Goal: Task Accomplishment & Management: Complete application form

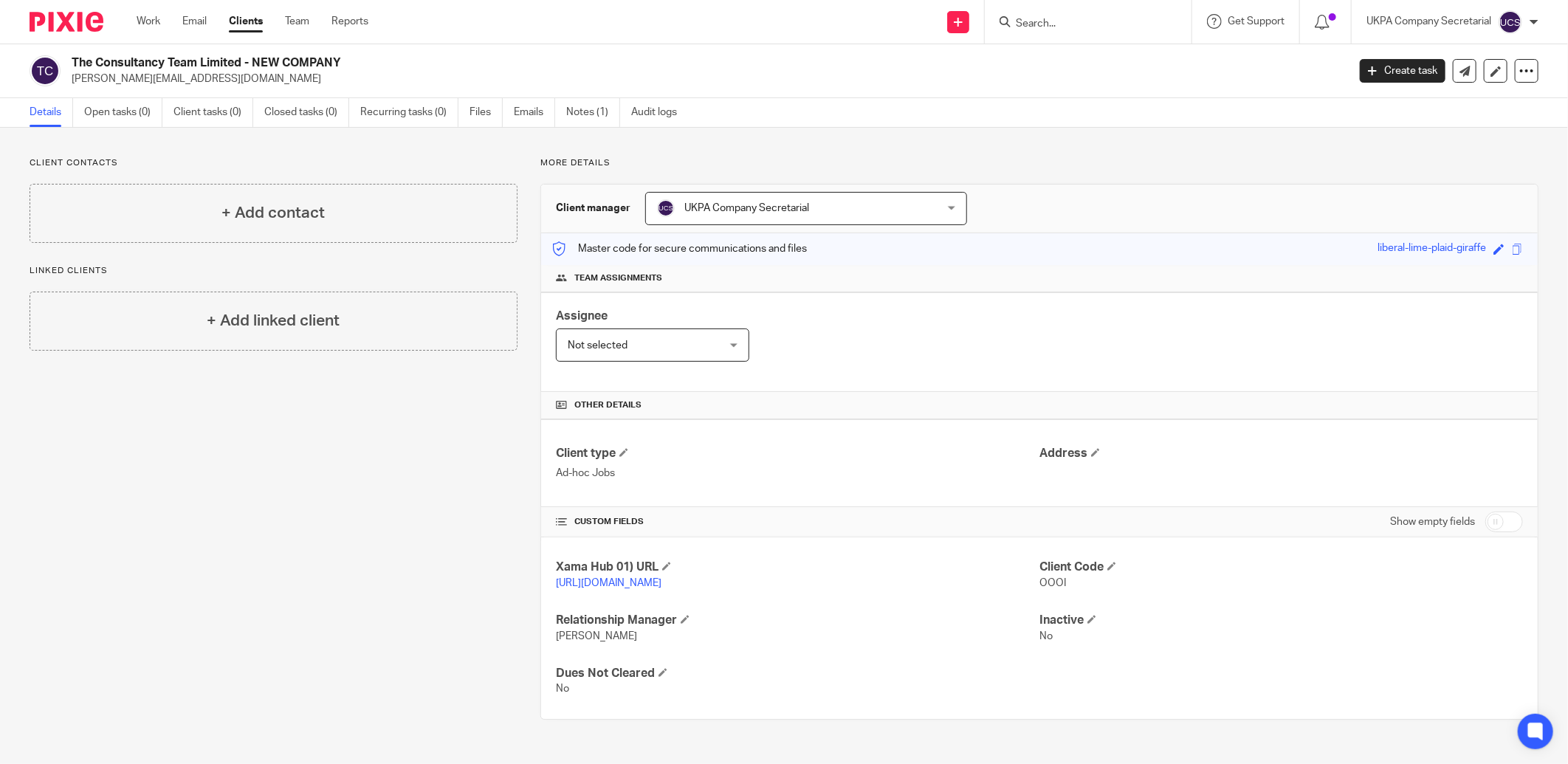
click at [1104, 27] on input "Search" at bounding box center [1081, 24] width 133 height 13
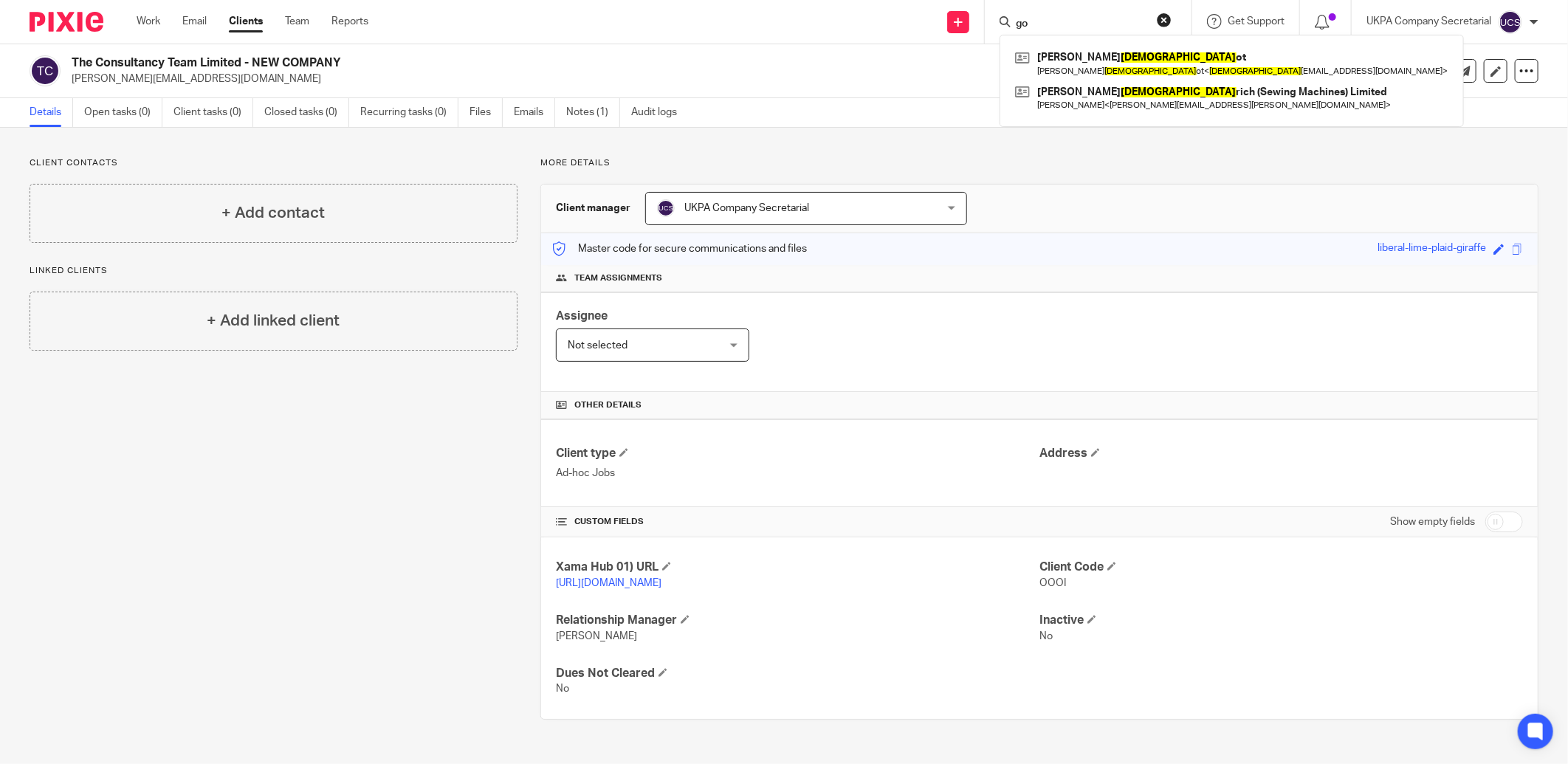
type input "g"
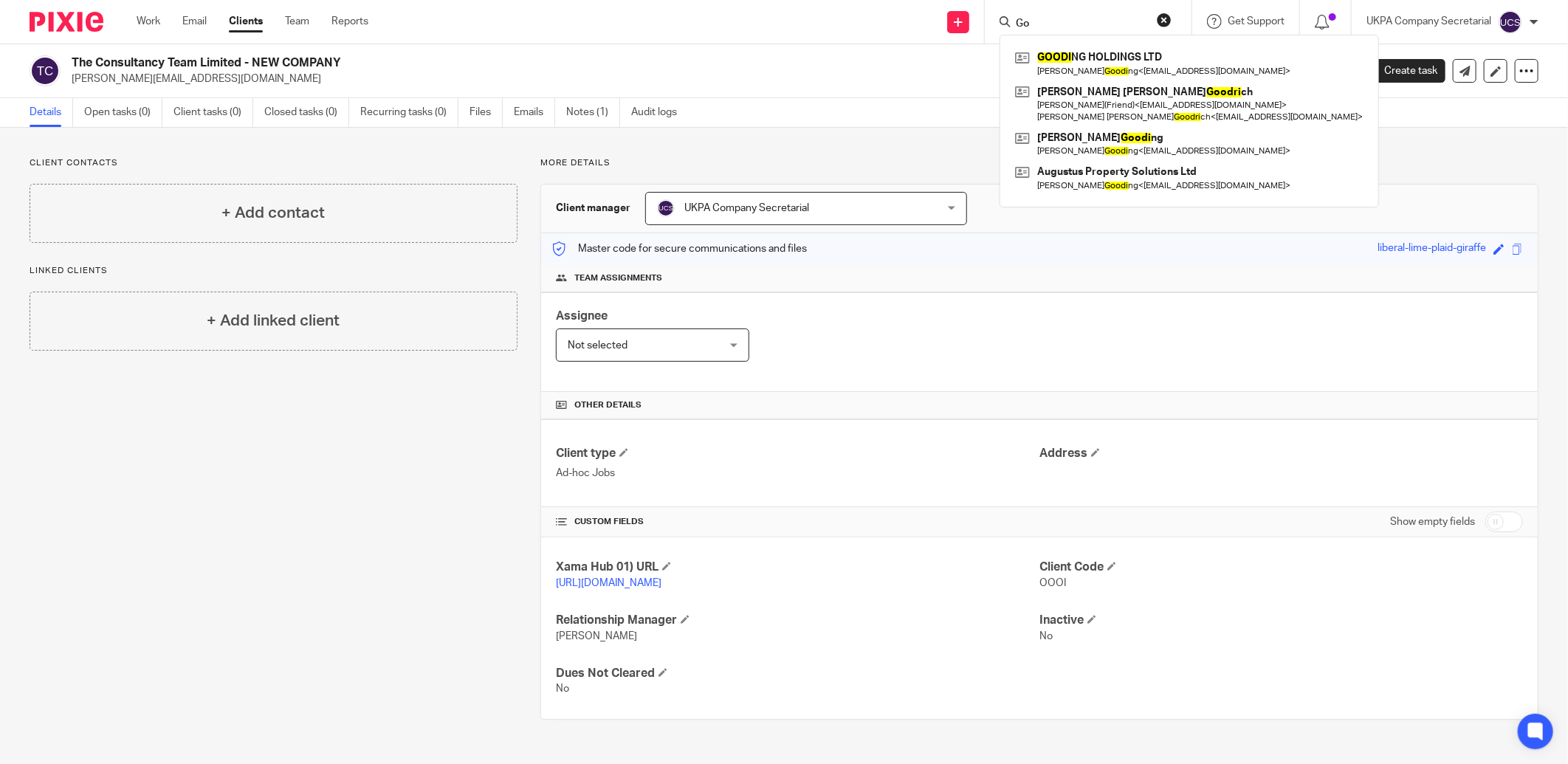
type input "G"
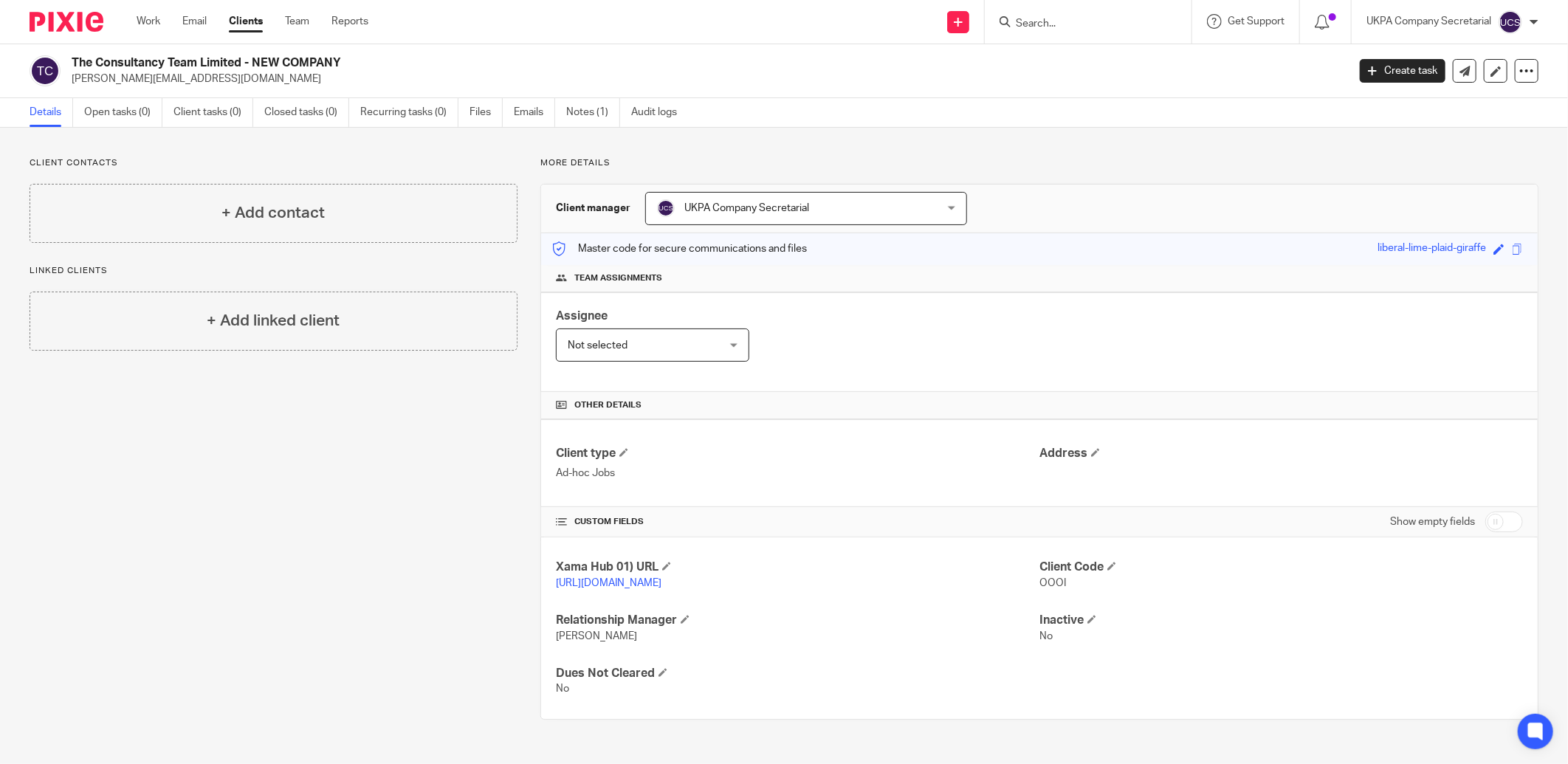
click at [1056, 29] on input "Search" at bounding box center [1081, 24] width 133 height 13
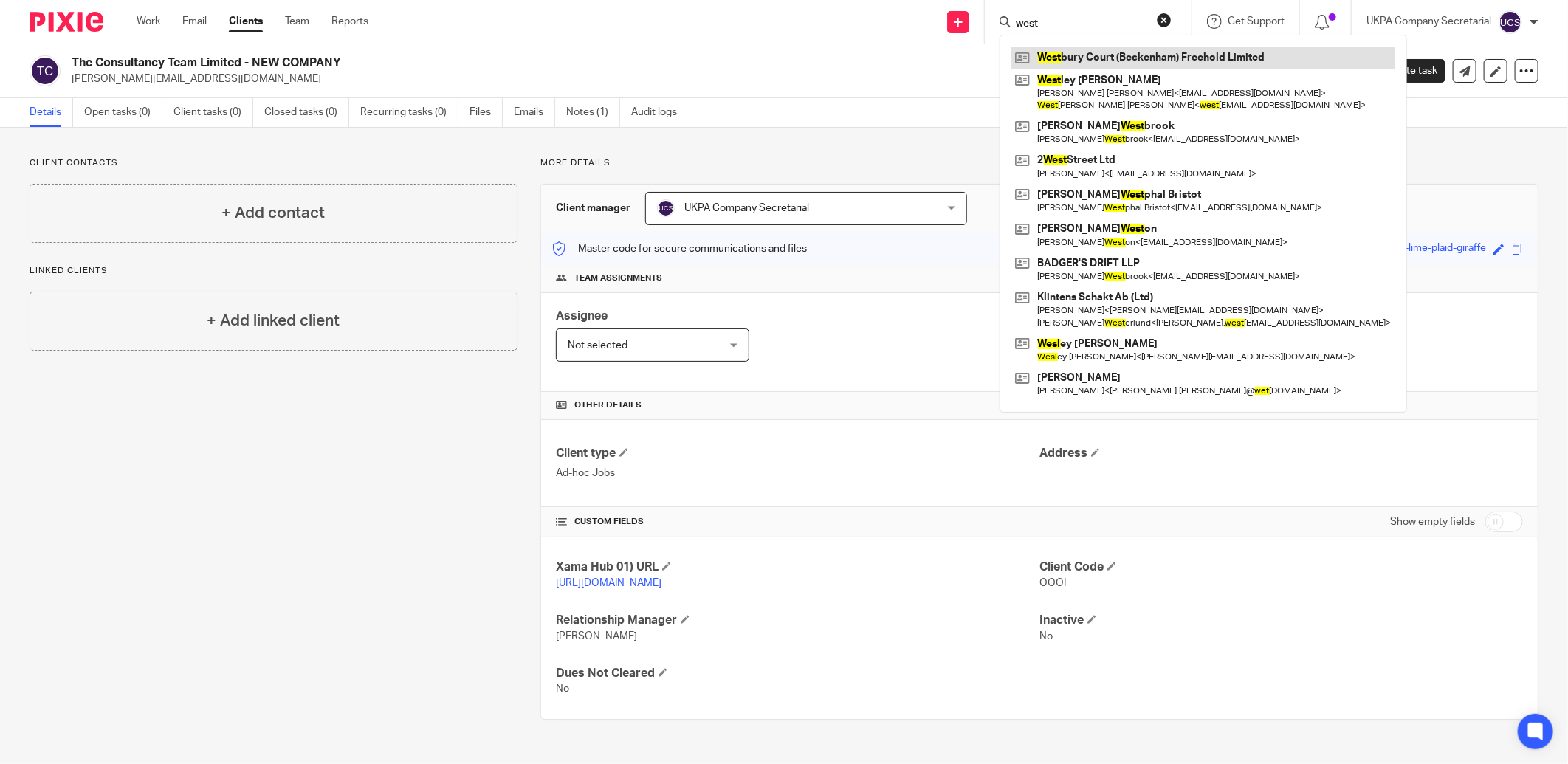
type input "west"
click at [1112, 50] on link at bounding box center [1203, 58] width 384 height 22
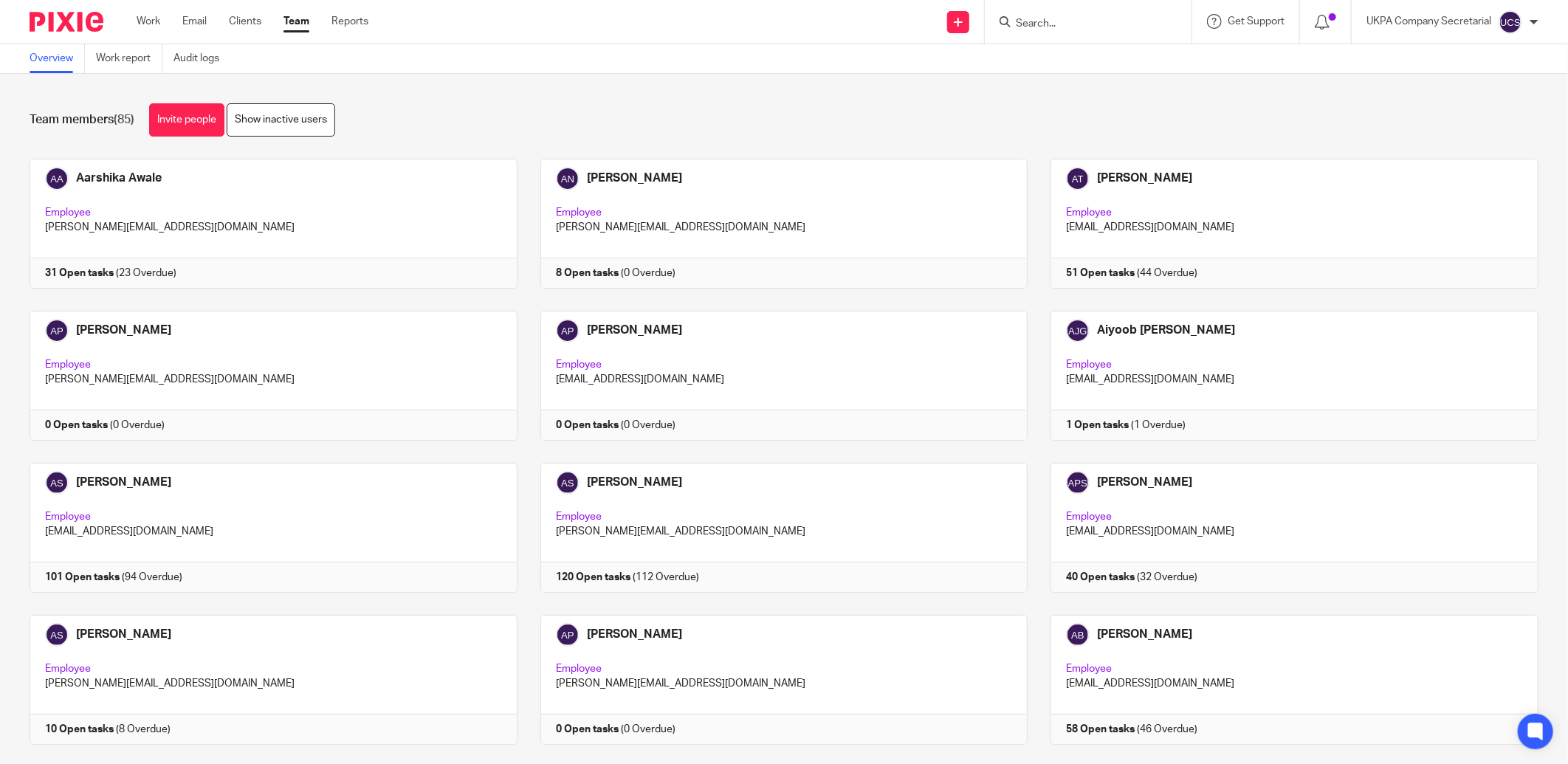
scroll to position [3842, 0]
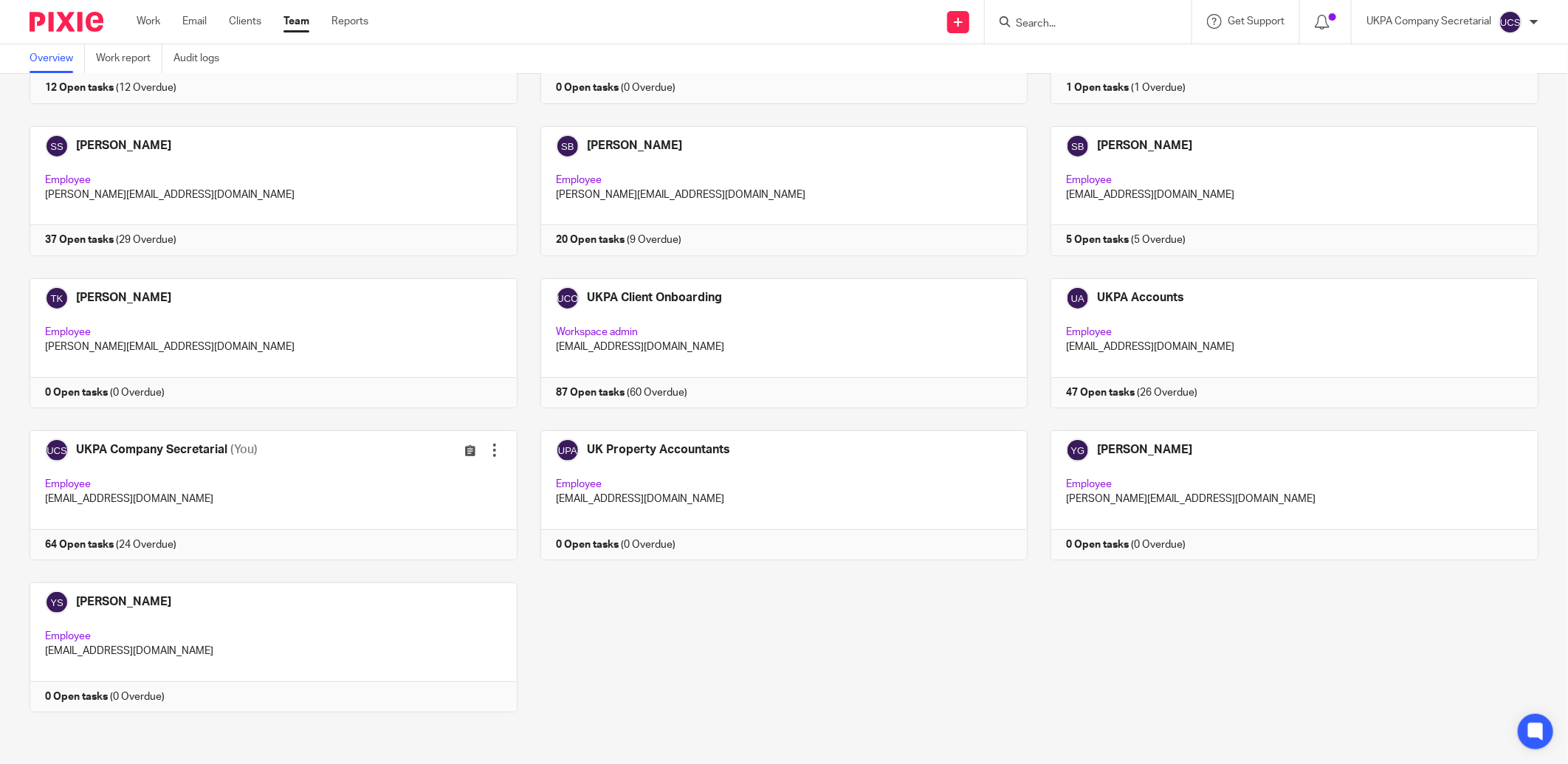
click at [1071, 24] on input "Search" at bounding box center [1081, 24] width 133 height 13
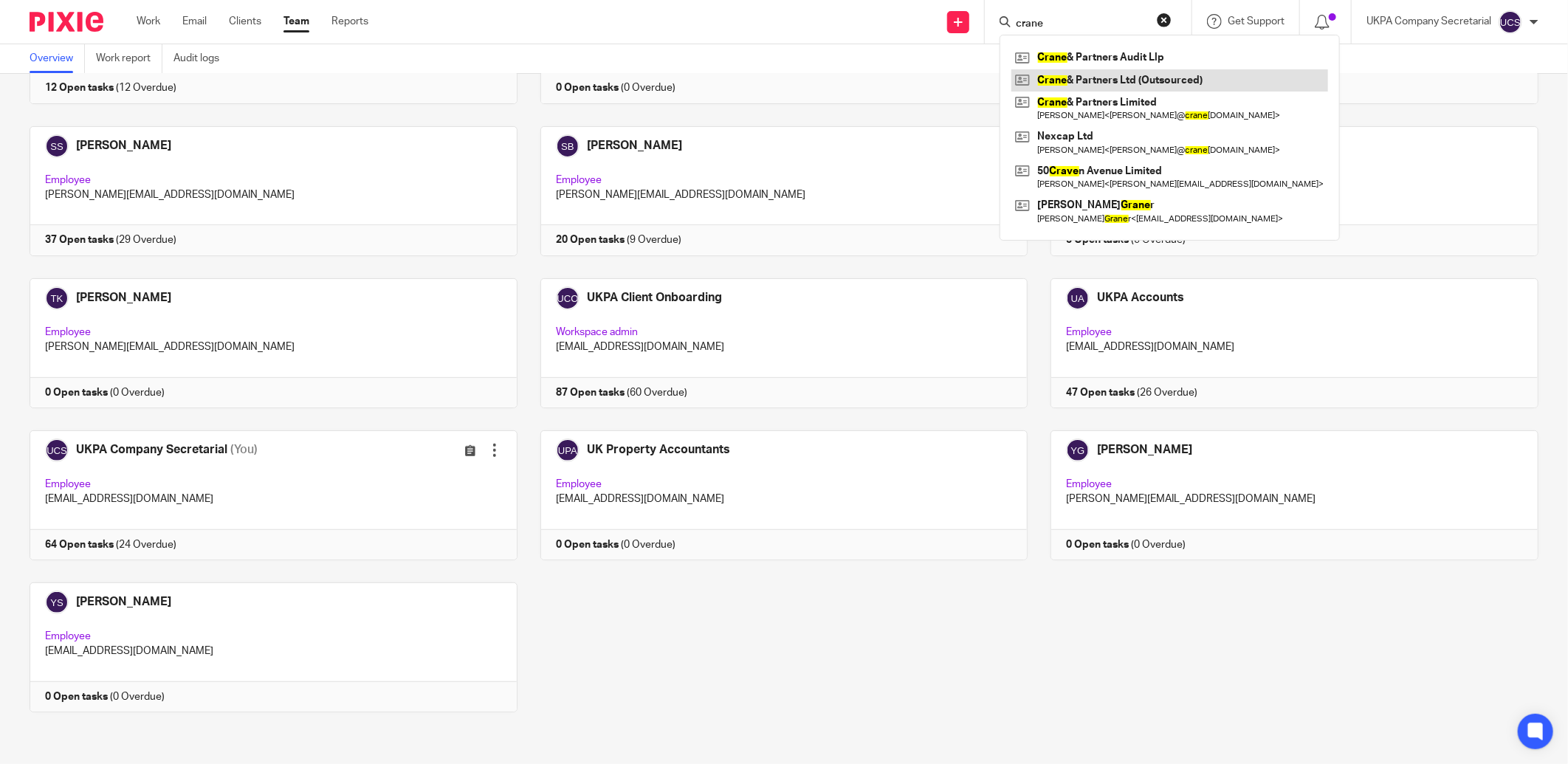
type input "crane"
click at [1119, 77] on link at bounding box center [1170, 80] width 317 height 22
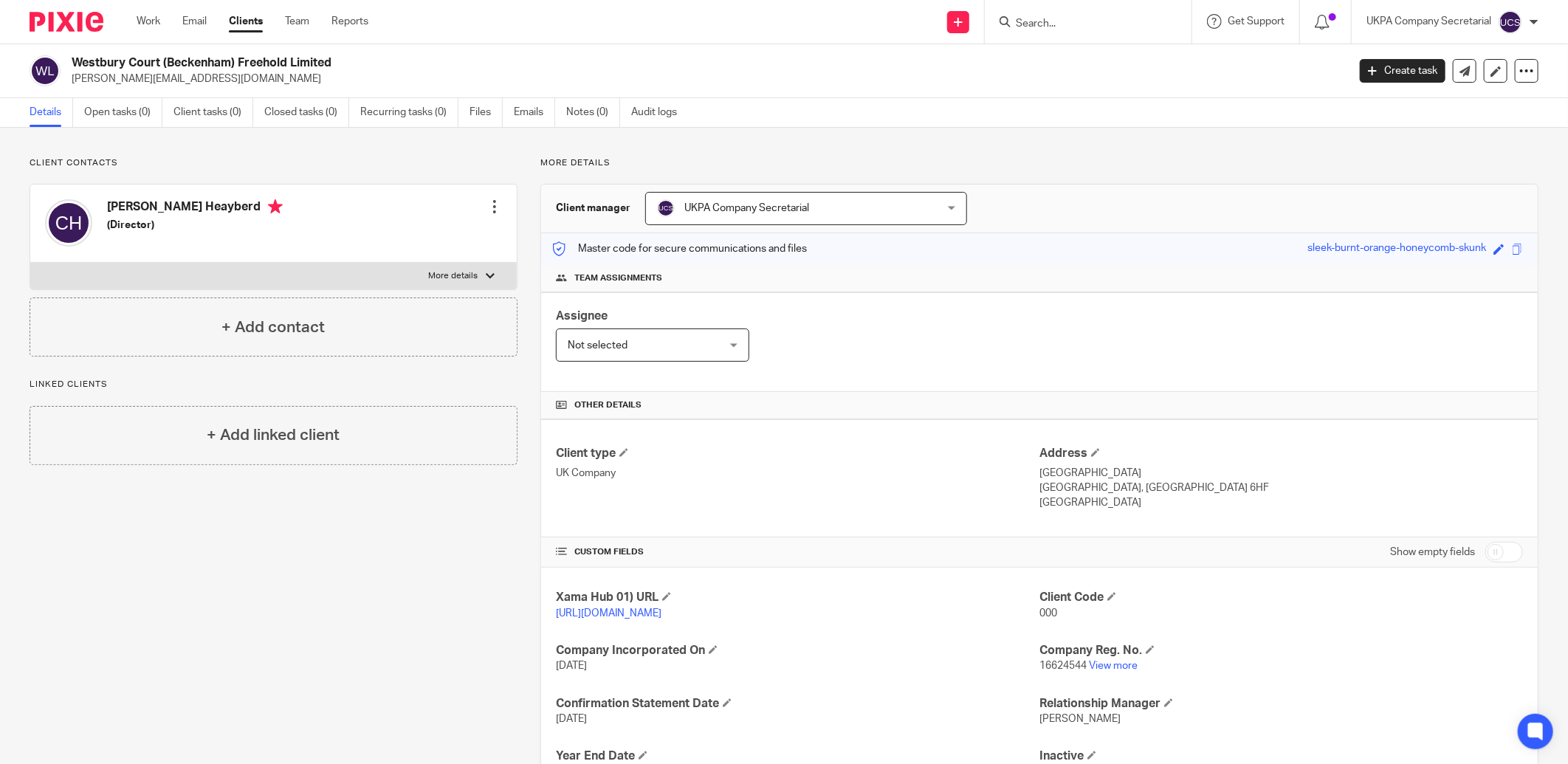
click at [1105, 24] on input "Search" at bounding box center [1081, 24] width 133 height 13
click at [1105, 666] on link "View more" at bounding box center [1114, 665] width 49 height 10
drag, startPoint x: 71, startPoint y: 63, endPoint x: 350, endPoint y: 63, distance: 279.0
click at [350, 63] on h2 "Westbury Court (Beckenham) Freehold Limited" at bounding box center [578, 63] width 1013 height 16
copy h2 "Westbury Court (Beckenham) Freehold Limited"
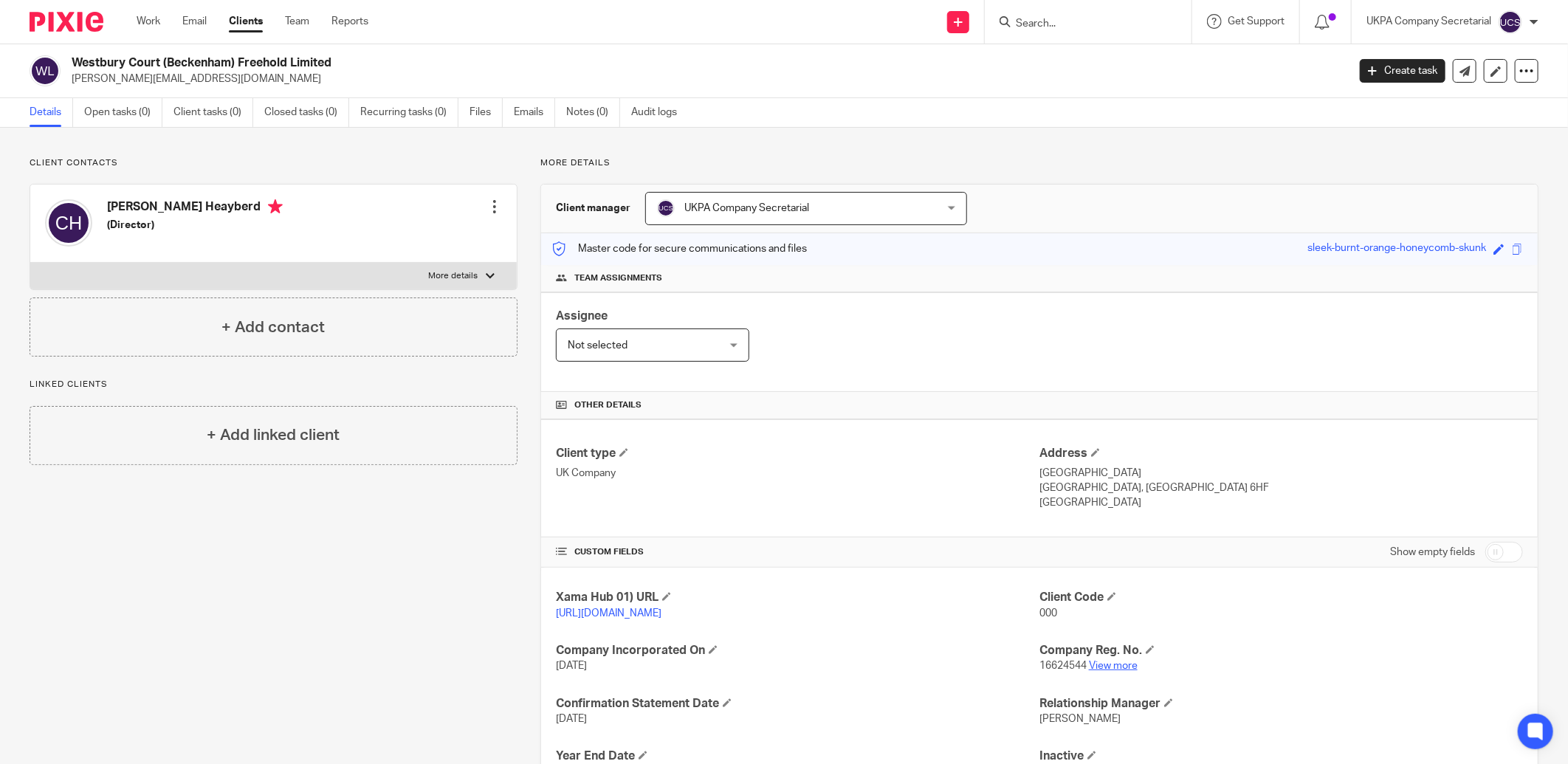
click at [1098, 665] on link "View more" at bounding box center [1114, 665] width 49 height 10
click at [1025, 24] on input "Search" at bounding box center [1081, 24] width 133 height 13
type input "hazoor"
click at [1100, 64] on link at bounding box center [1103, 58] width 183 height 22
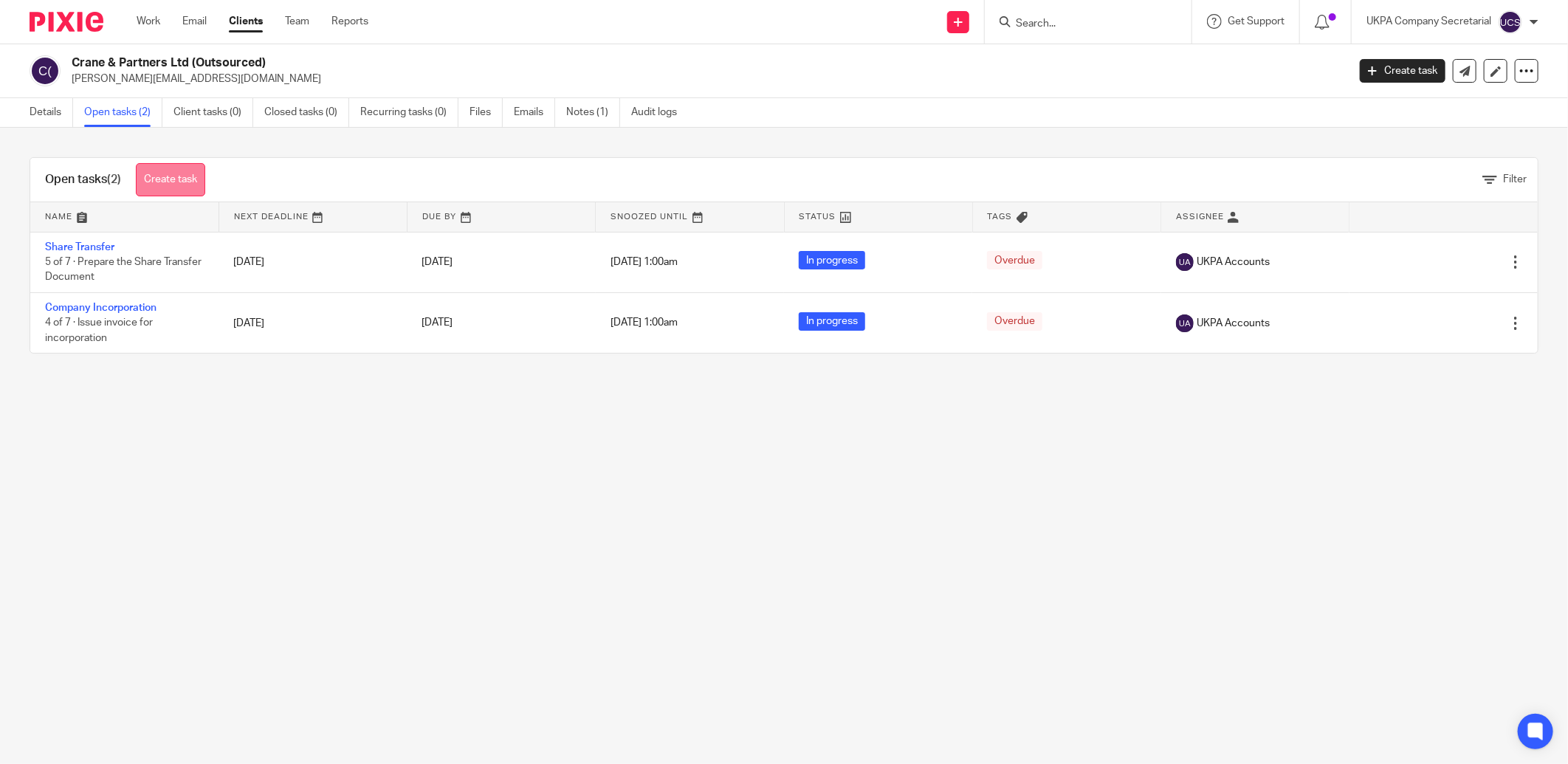
click at [168, 180] on link "Create task" at bounding box center [170, 180] width 69 height 33
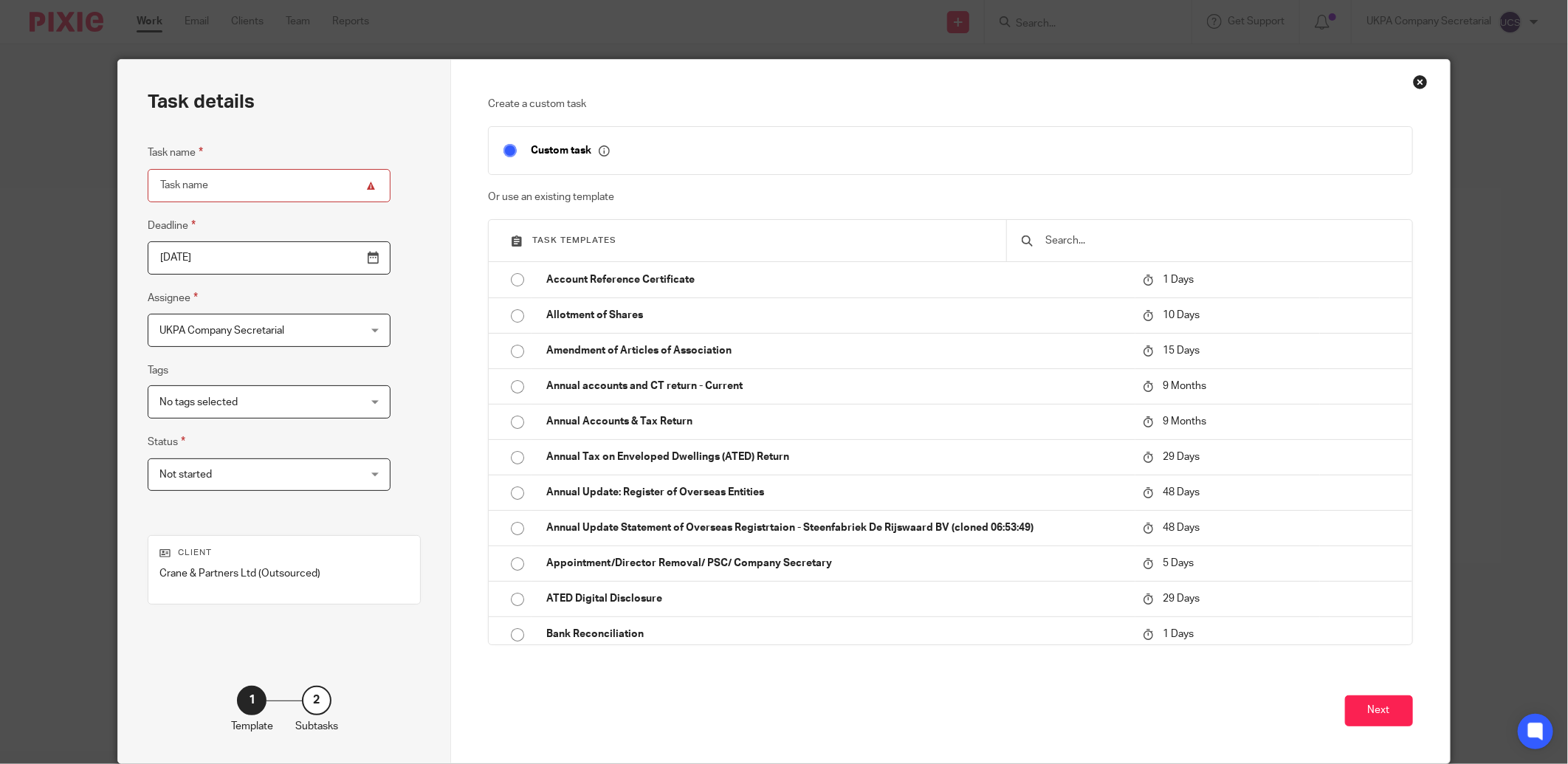
click at [1081, 252] on div at bounding box center [1209, 240] width 405 height 41
click at [1065, 233] on input "text" at bounding box center [1220, 240] width 353 height 17
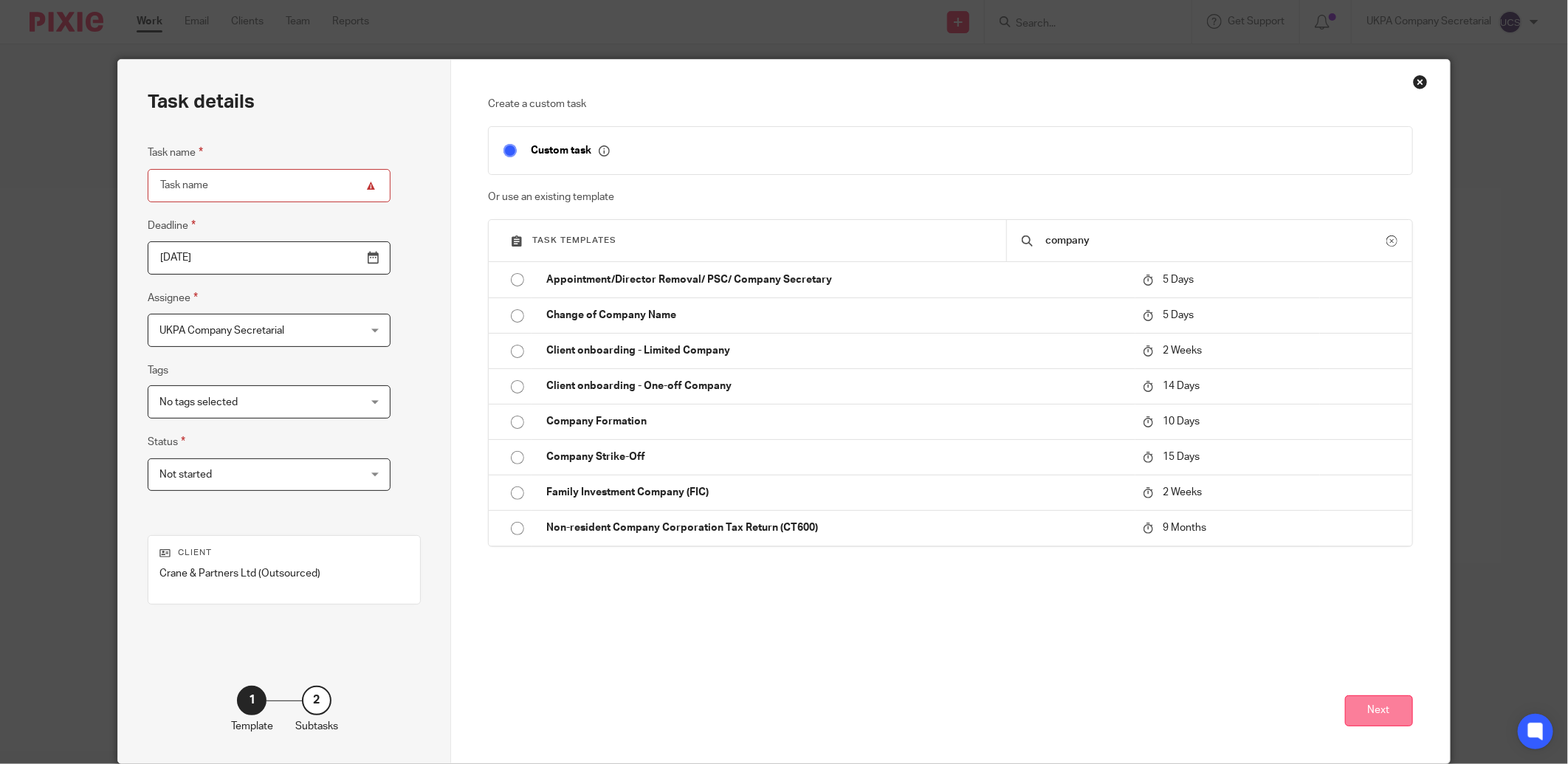
type input "company"
click at [1379, 712] on button "Next" at bounding box center [1379, 711] width 68 height 32
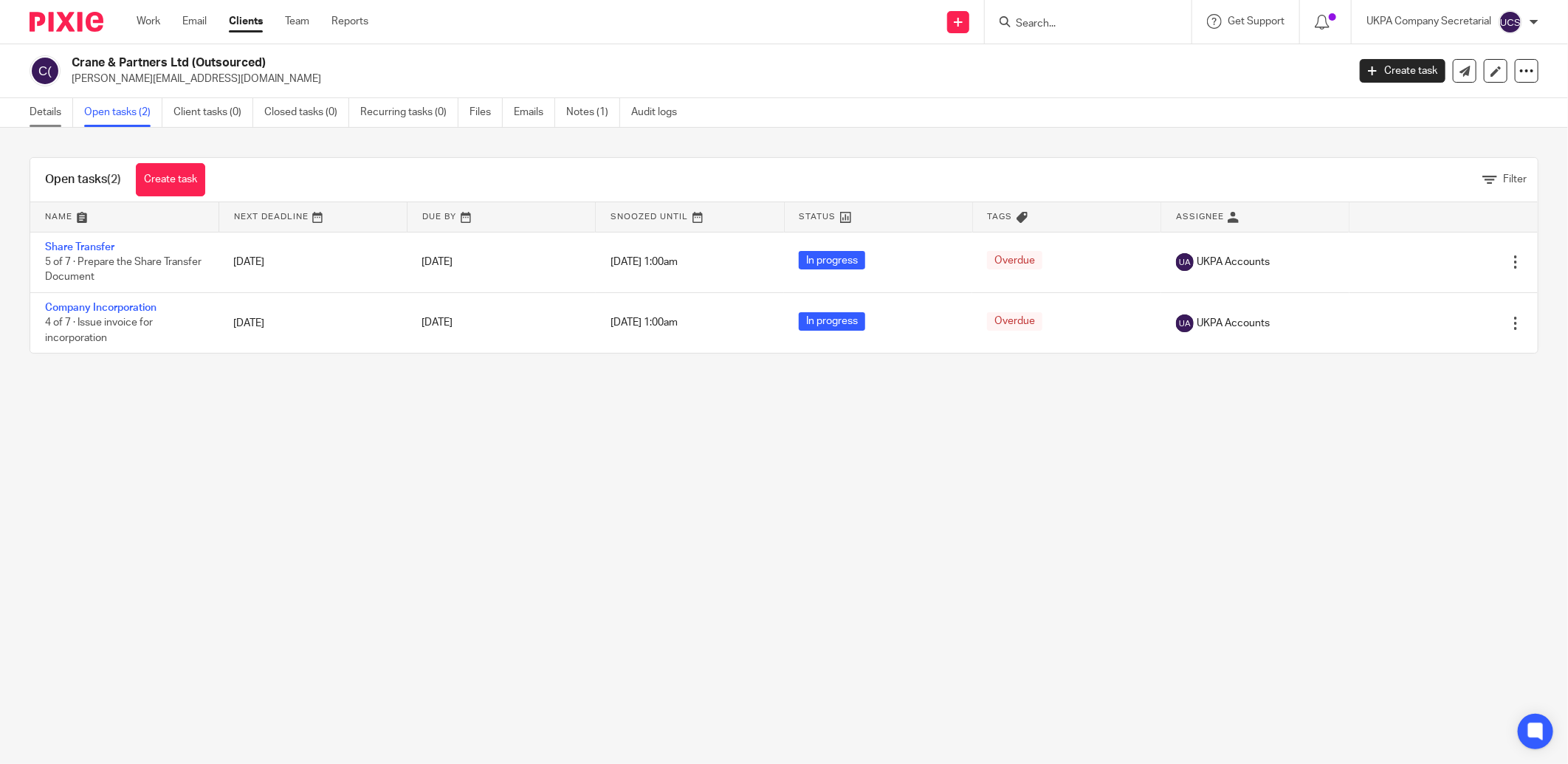
click at [54, 106] on link "Details" at bounding box center [50, 113] width 43 height 29
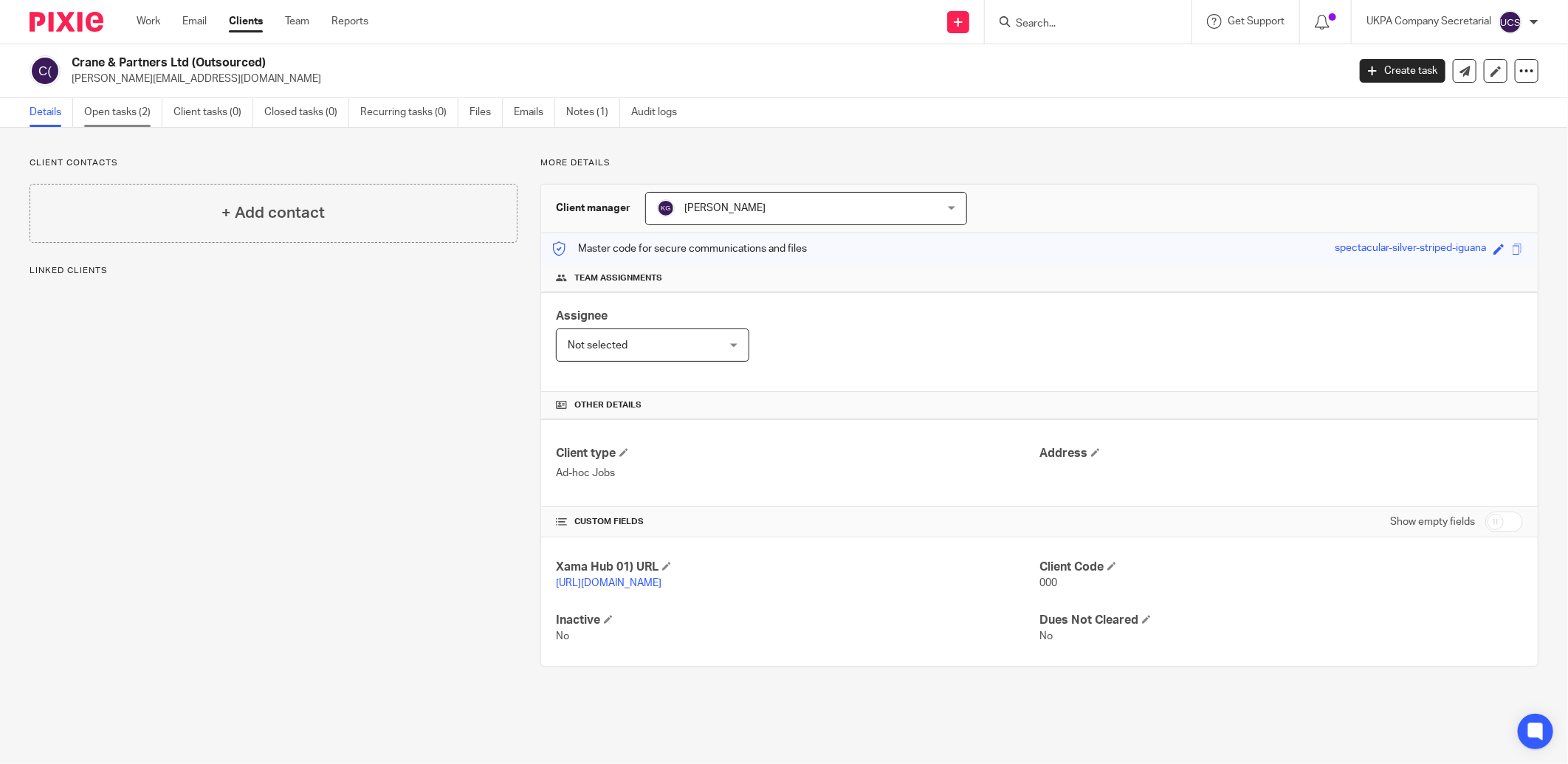
click at [115, 110] on link "Open tasks (2)" at bounding box center [123, 113] width 78 height 29
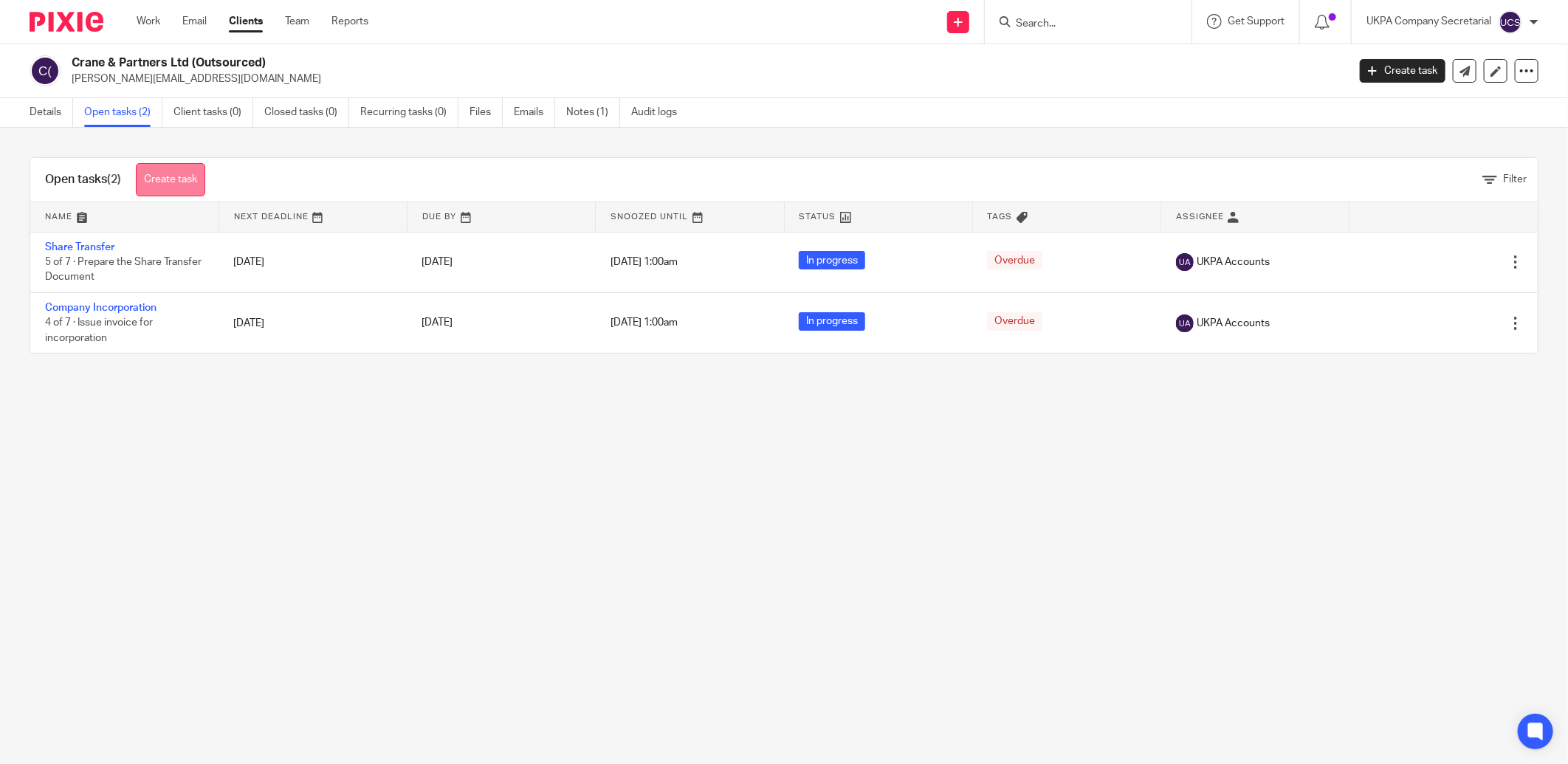
click at [179, 178] on link "Create task" at bounding box center [170, 180] width 69 height 33
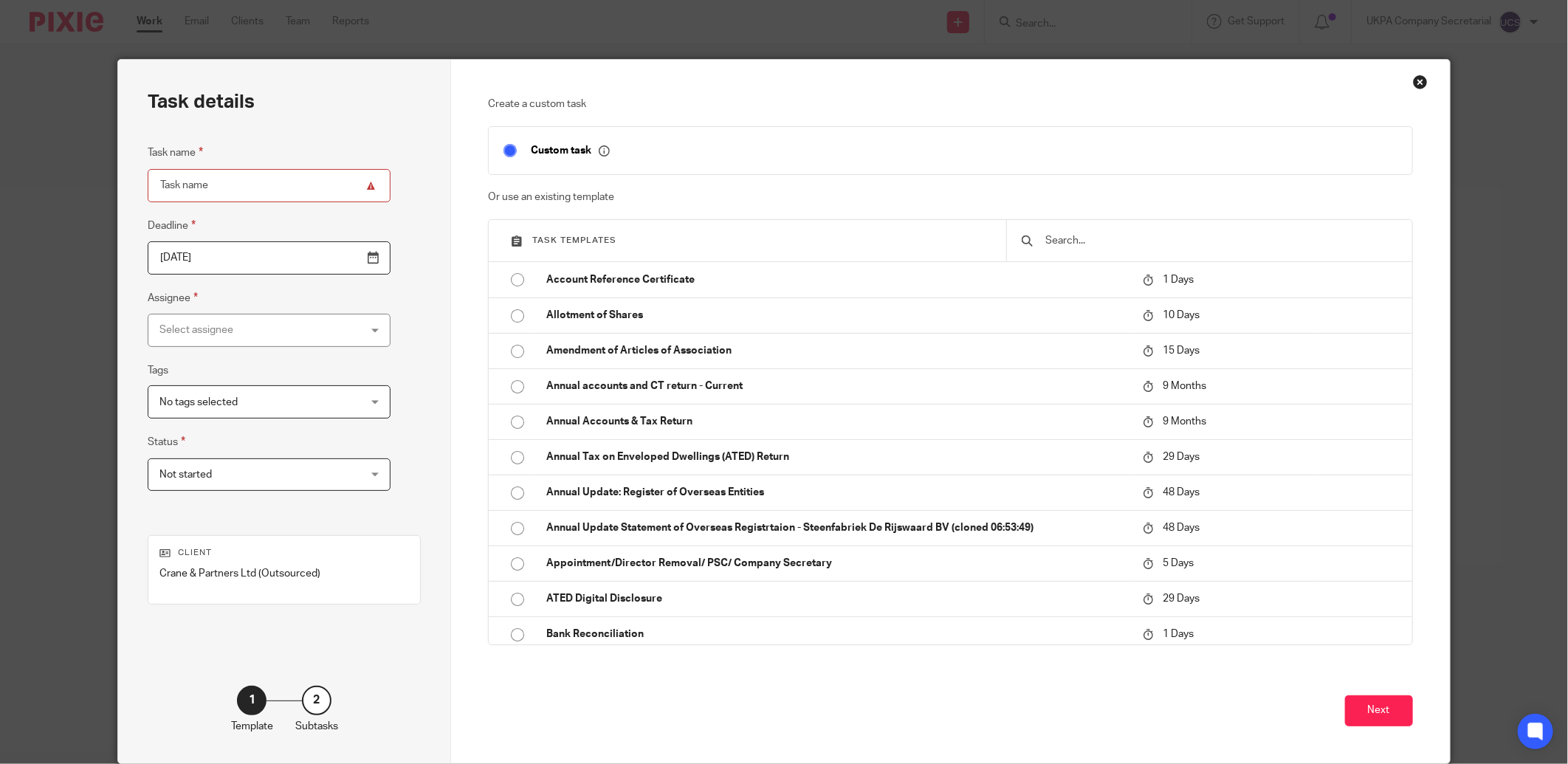
click at [1197, 246] on input "text" at bounding box center [1220, 240] width 353 height 17
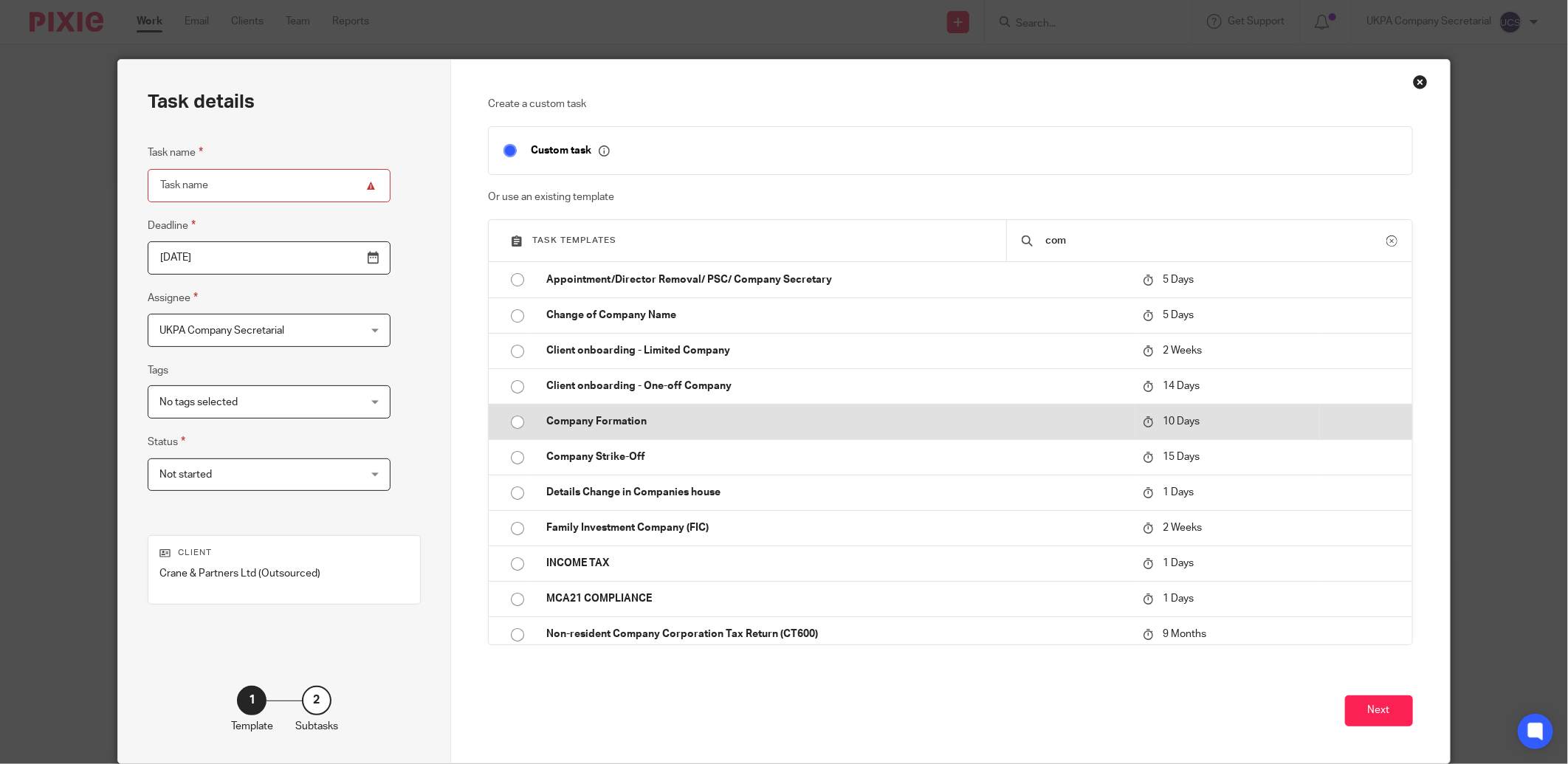
type input "com"
click at [610, 422] on p "Company Formation" at bounding box center [837, 421] width 581 height 15
type input "[DATE]"
type input "Company Formation"
checkbox input "false"
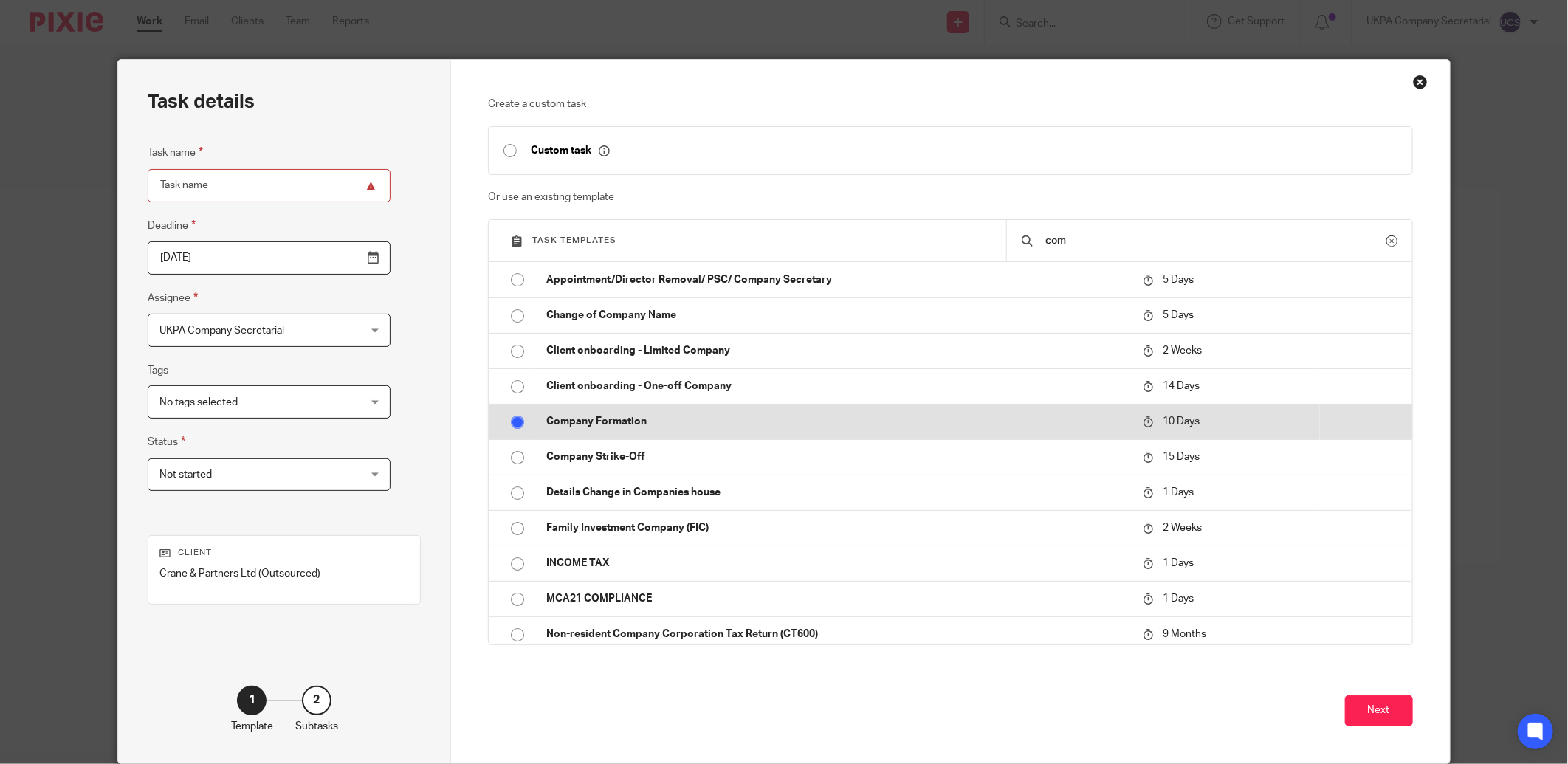
radio input "true"
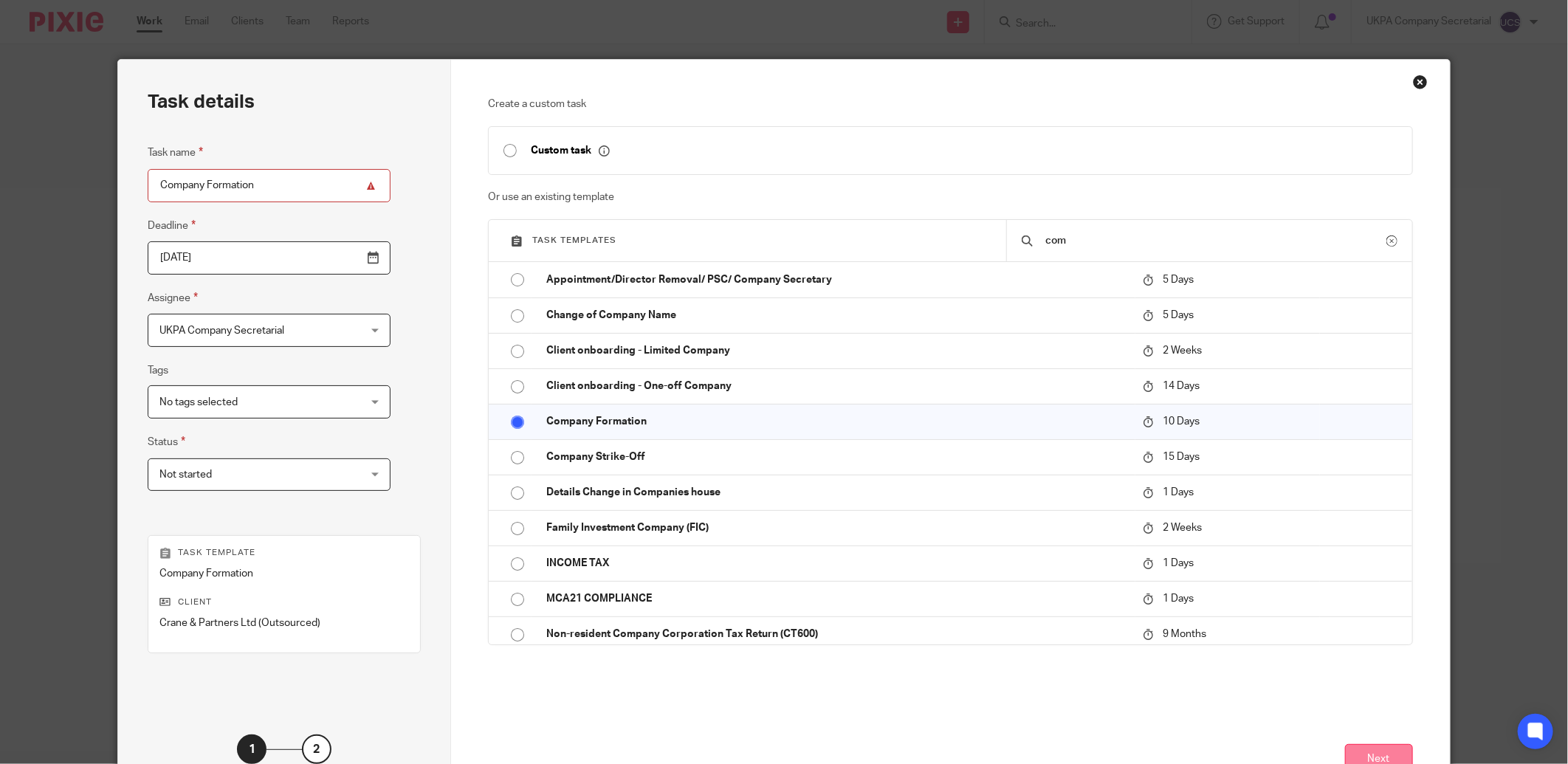
click at [1374, 753] on button "Next" at bounding box center [1379, 760] width 68 height 32
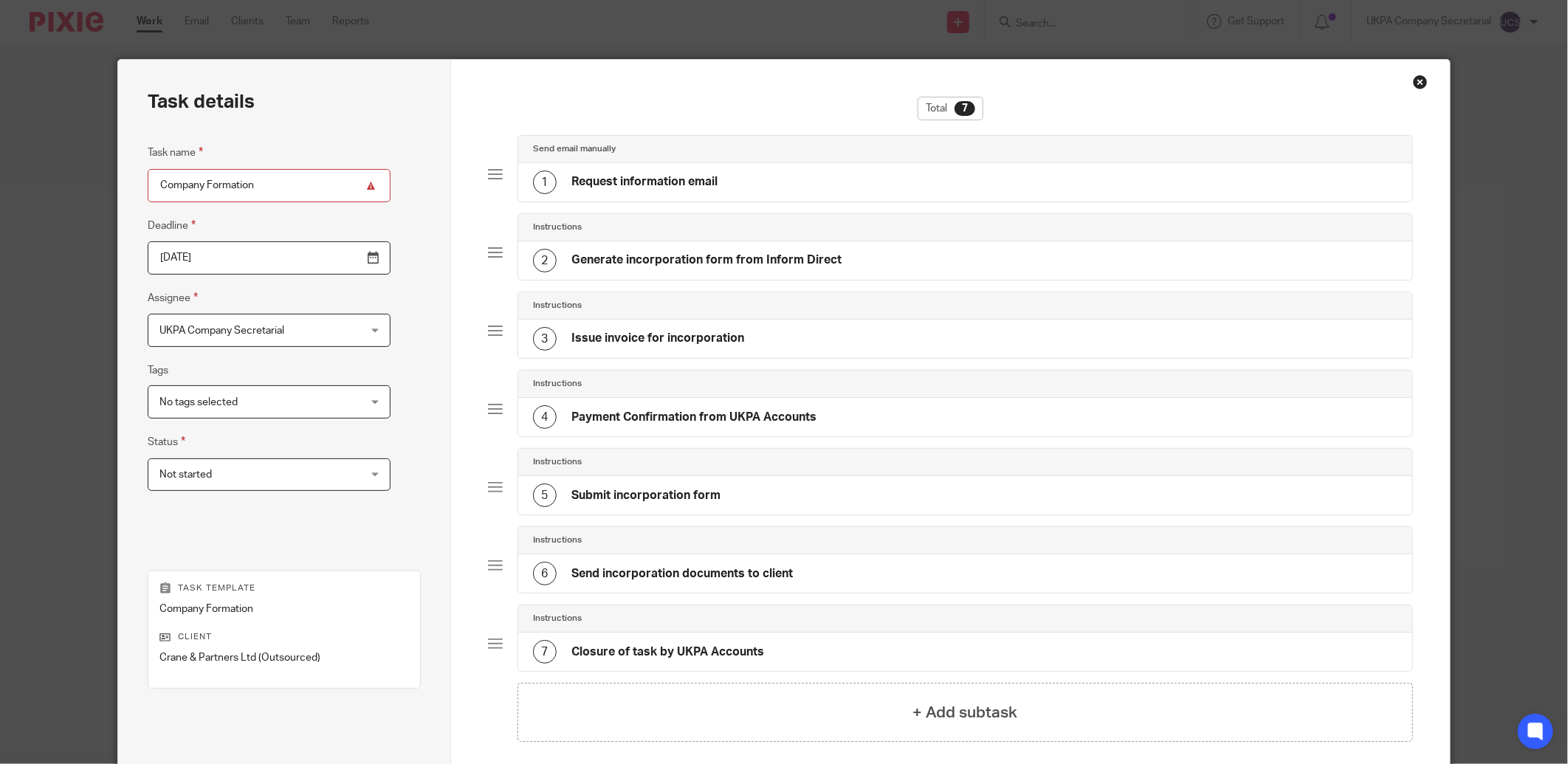
scroll to position [144, 0]
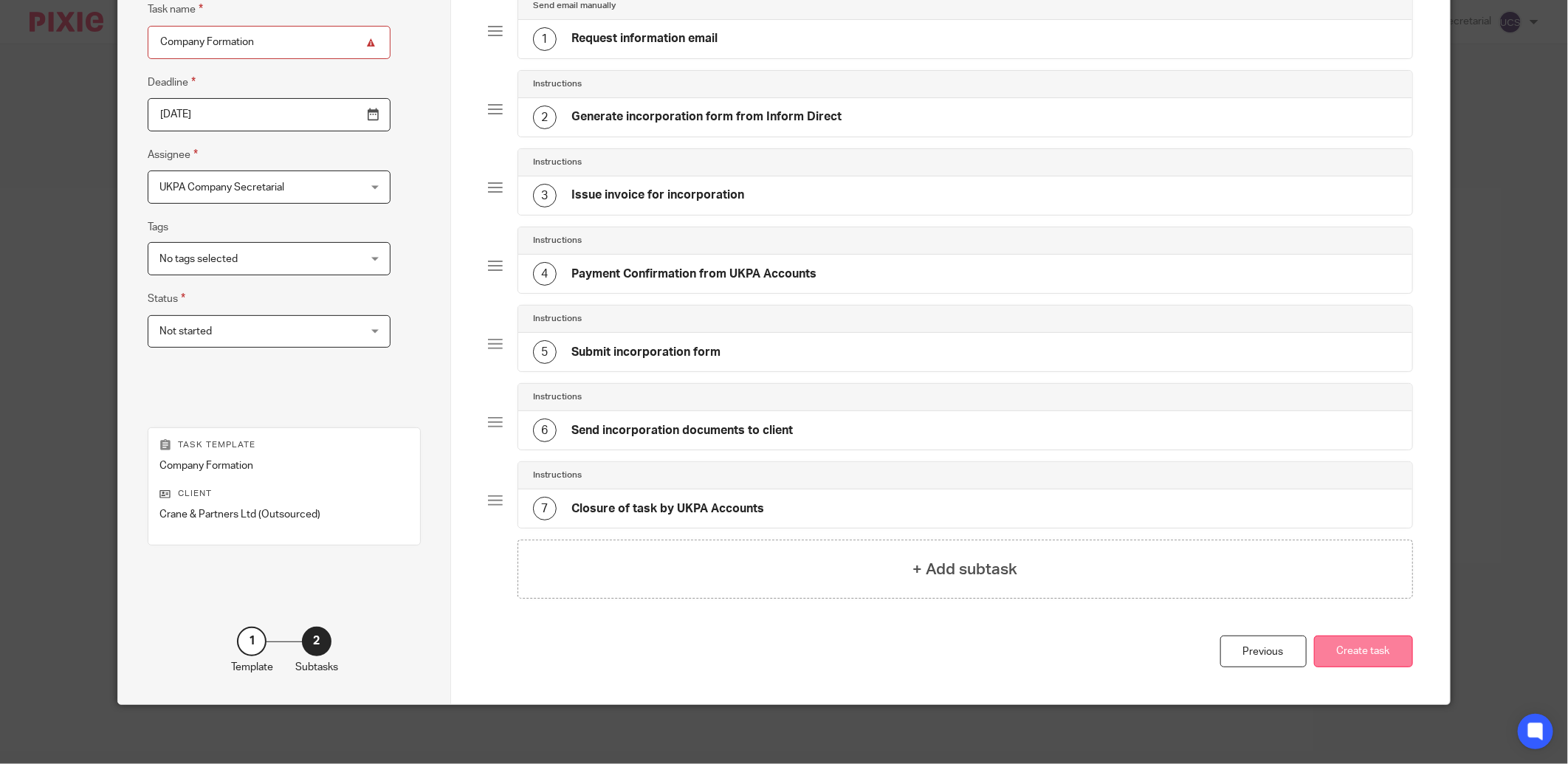
click at [1361, 652] on button "Create task" at bounding box center [1363, 651] width 99 height 32
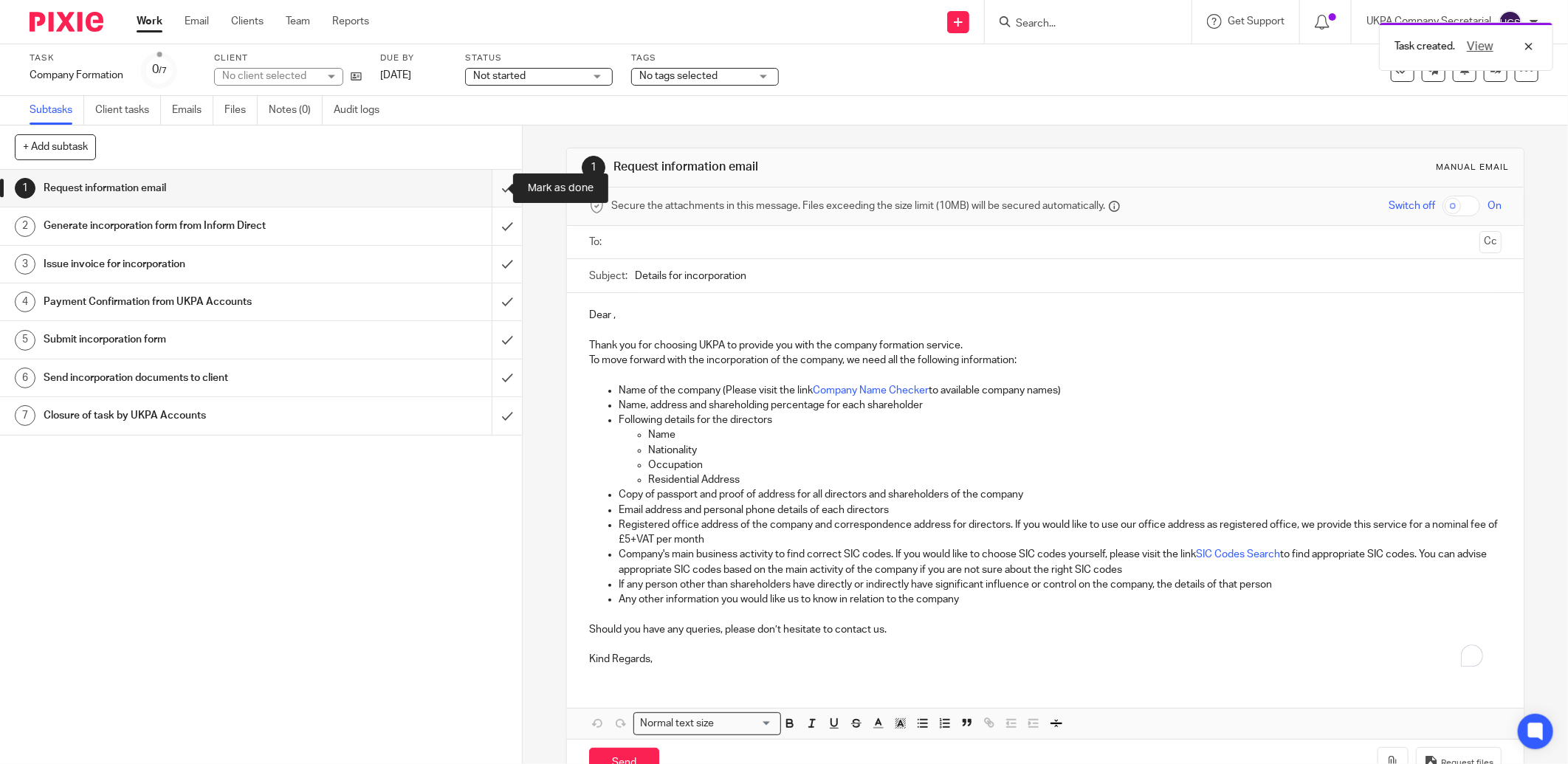
click at [496, 185] on input "submit" at bounding box center [261, 188] width 522 height 37
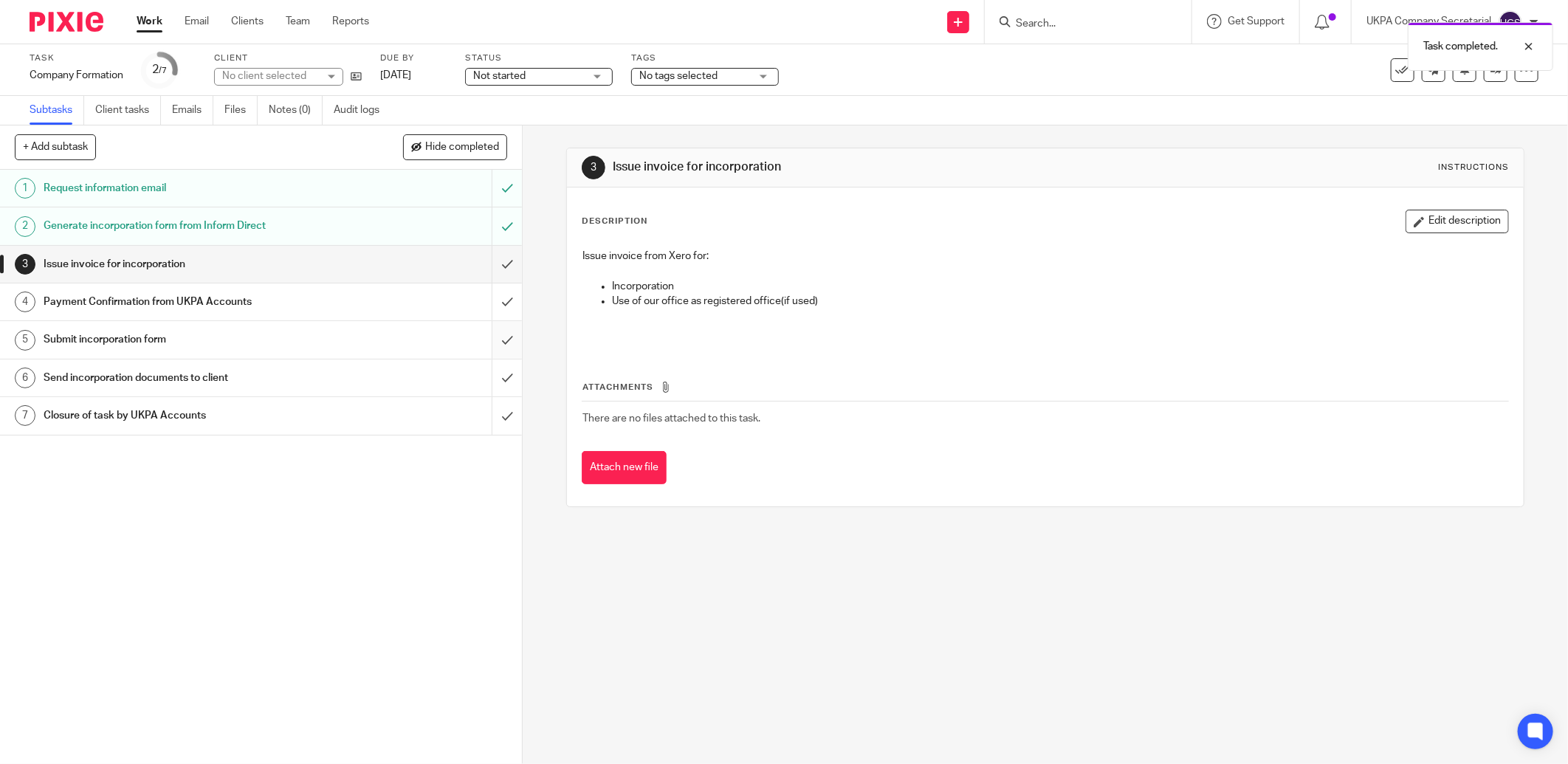
click at [492, 342] on input "submit" at bounding box center [261, 339] width 522 height 37
click at [495, 375] on input "submit" at bounding box center [261, 378] width 522 height 37
click at [358, 79] on icon at bounding box center [357, 76] width 11 height 11
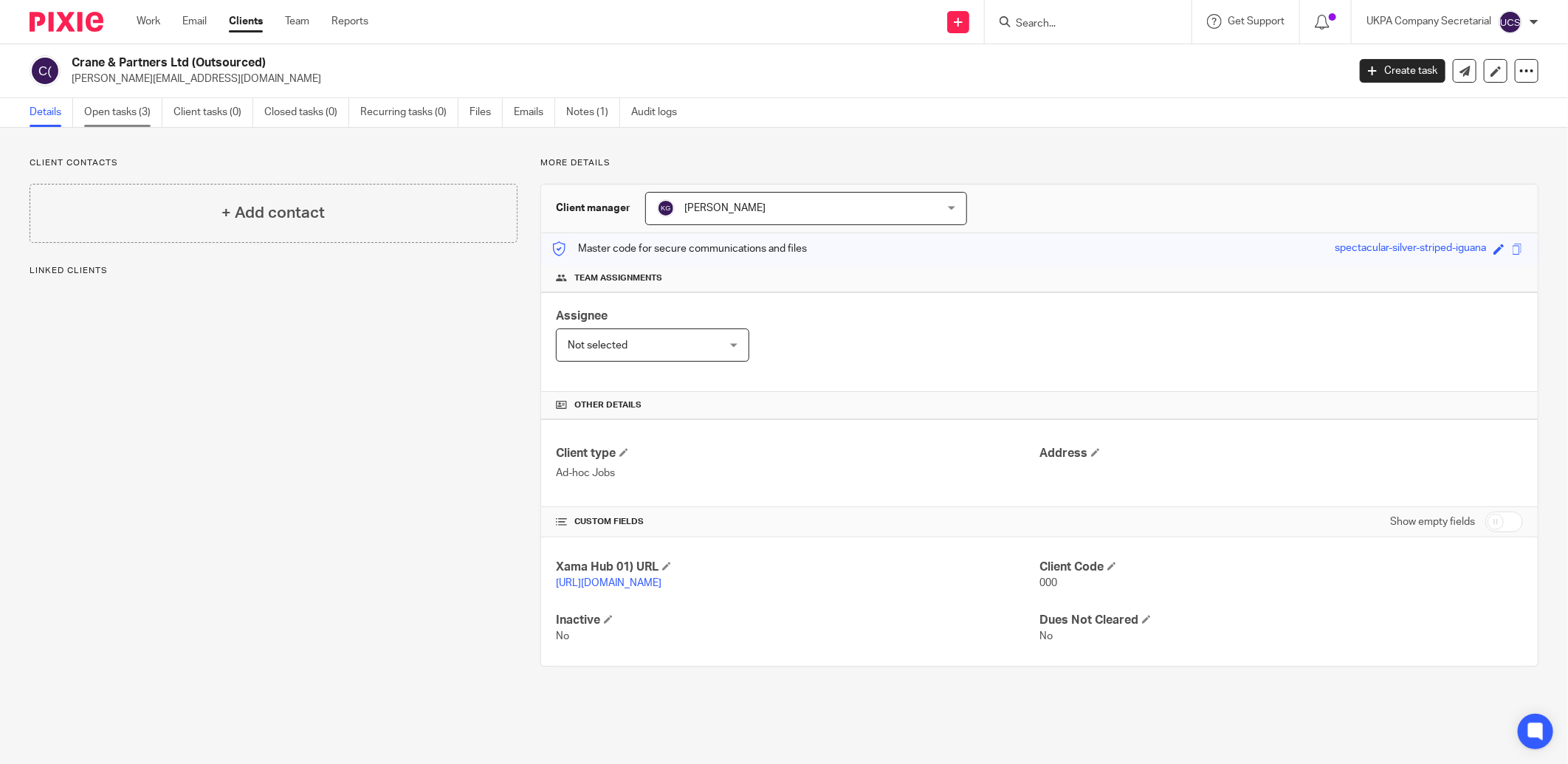
click at [106, 115] on link "Open tasks (3)" at bounding box center [123, 113] width 78 height 29
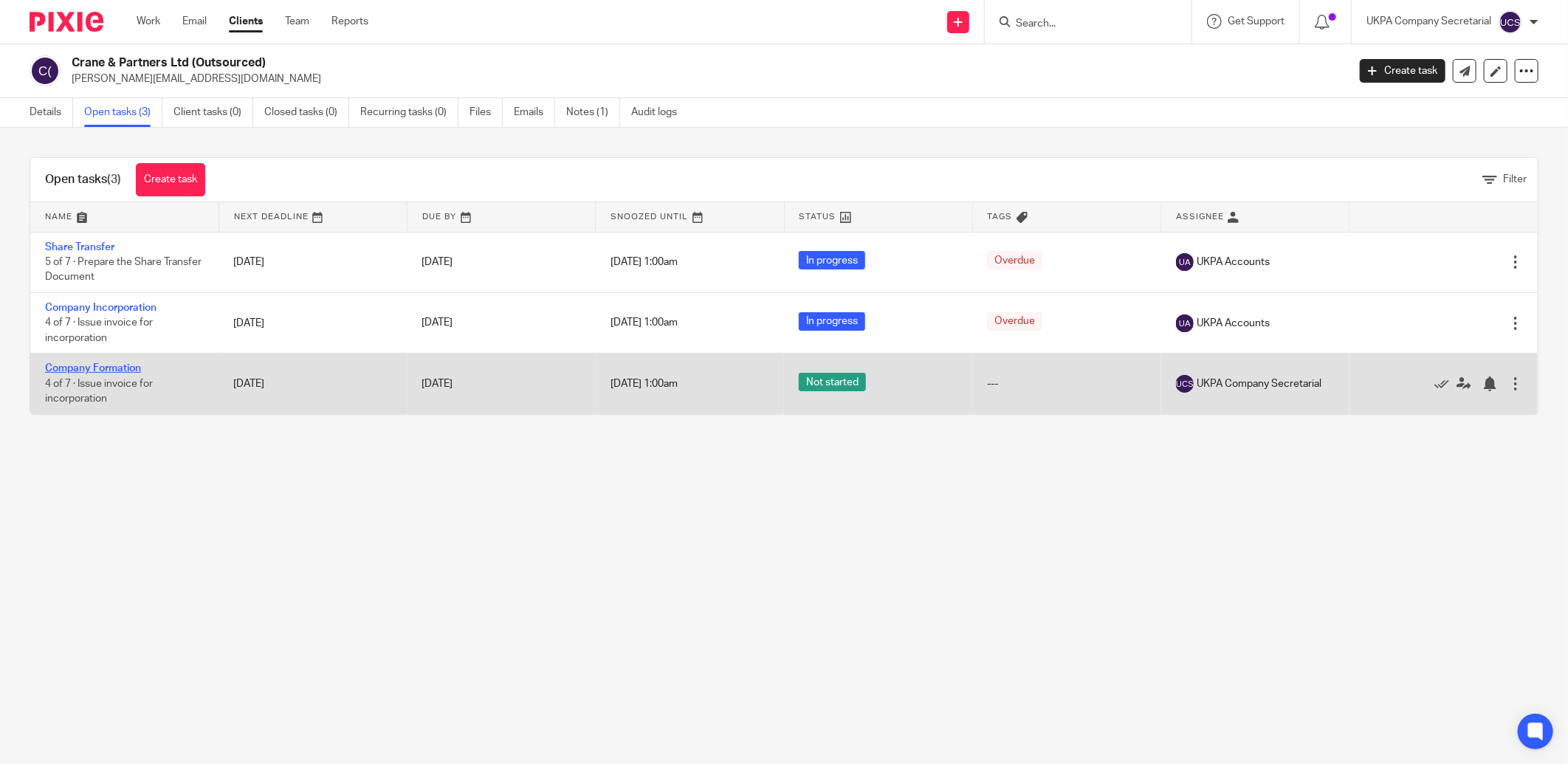
click at [103, 374] on link "Company Formation" at bounding box center [93, 368] width 96 height 10
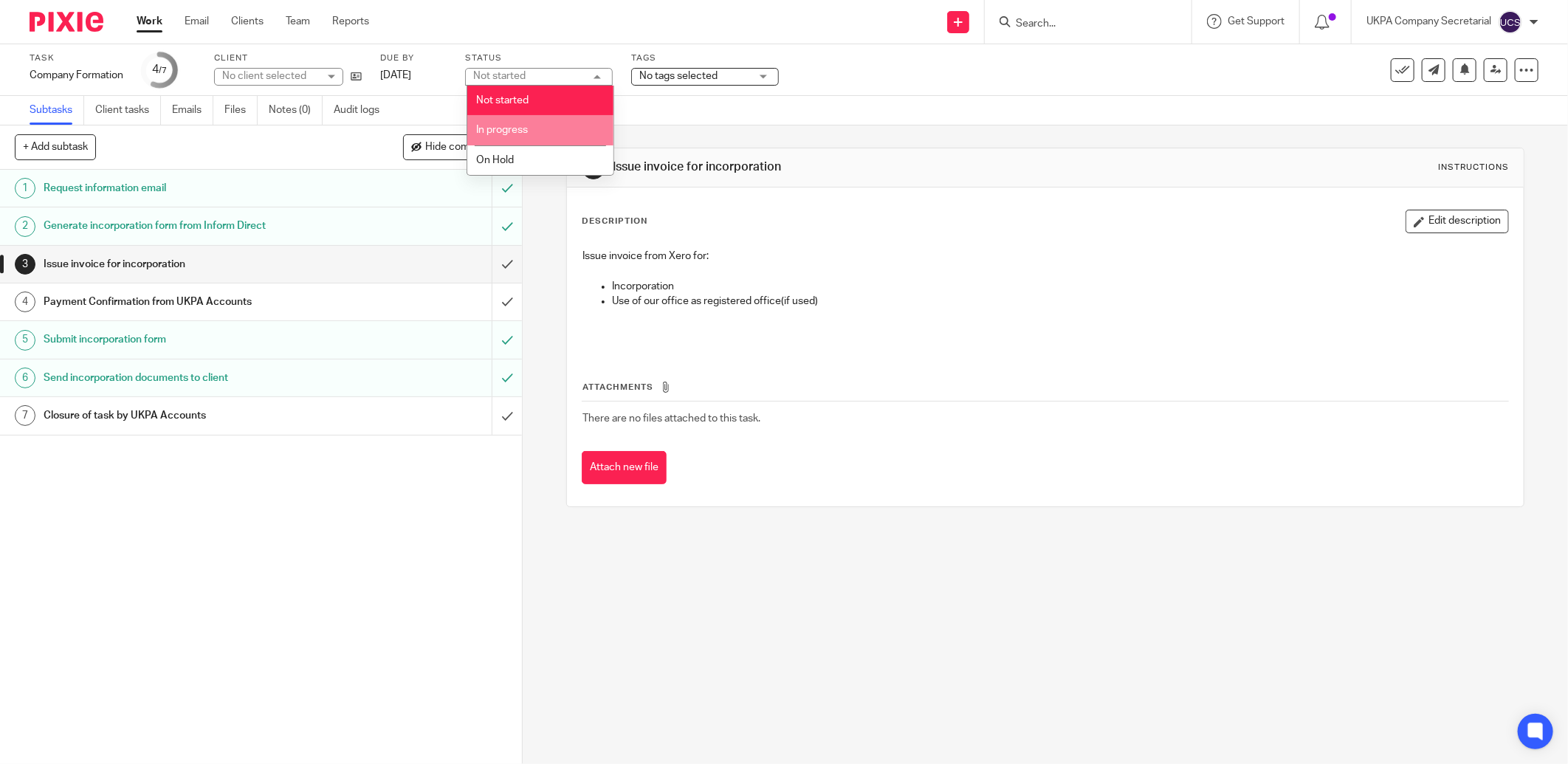
click at [515, 136] on li "In progress" at bounding box center [540, 130] width 146 height 30
click at [292, 110] on link "Notes (0)" at bounding box center [296, 110] width 54 height 29
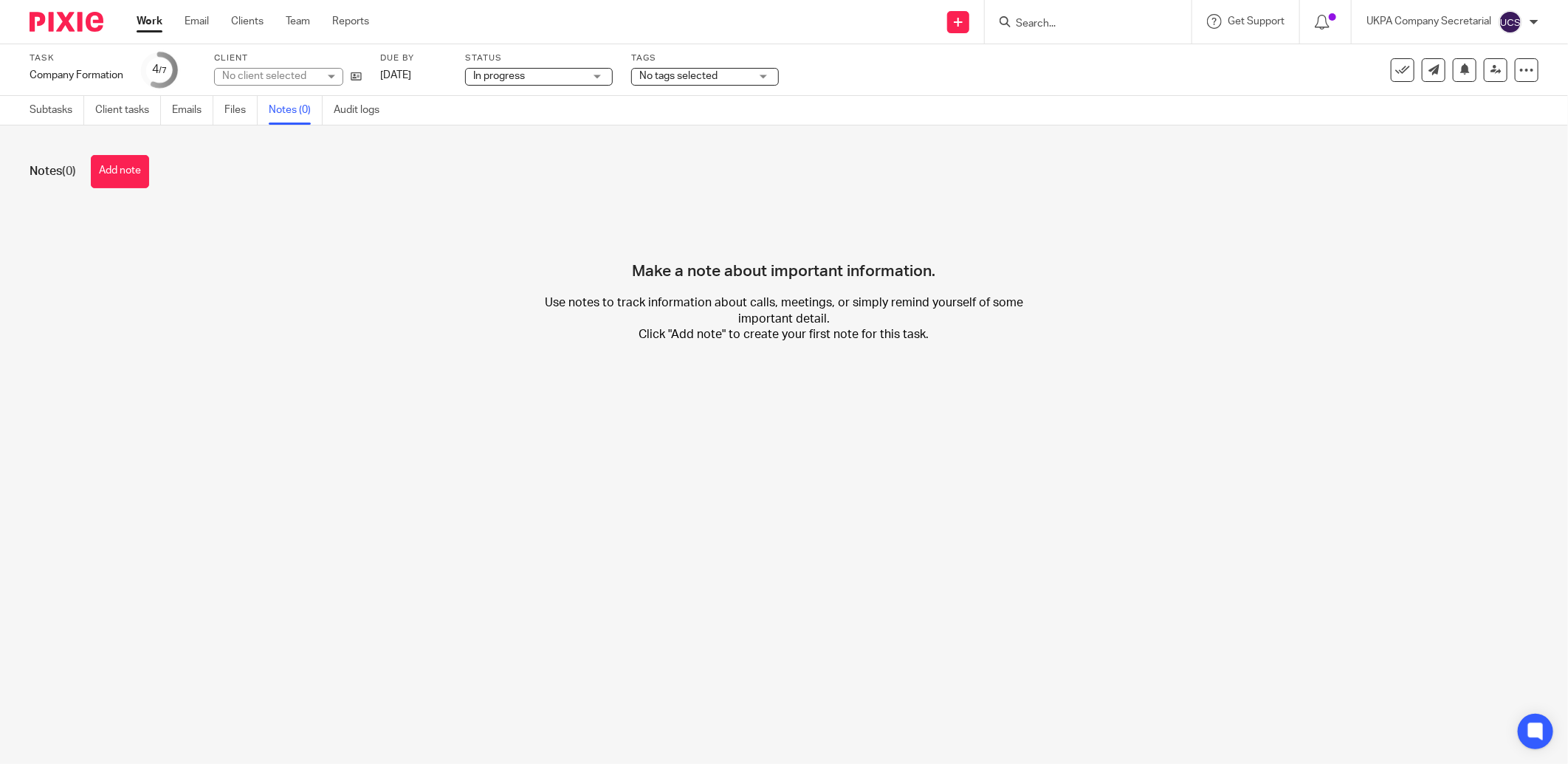
click at [132, 171] on button "Add note" at bounding box center [120, 172] width 58 height 33
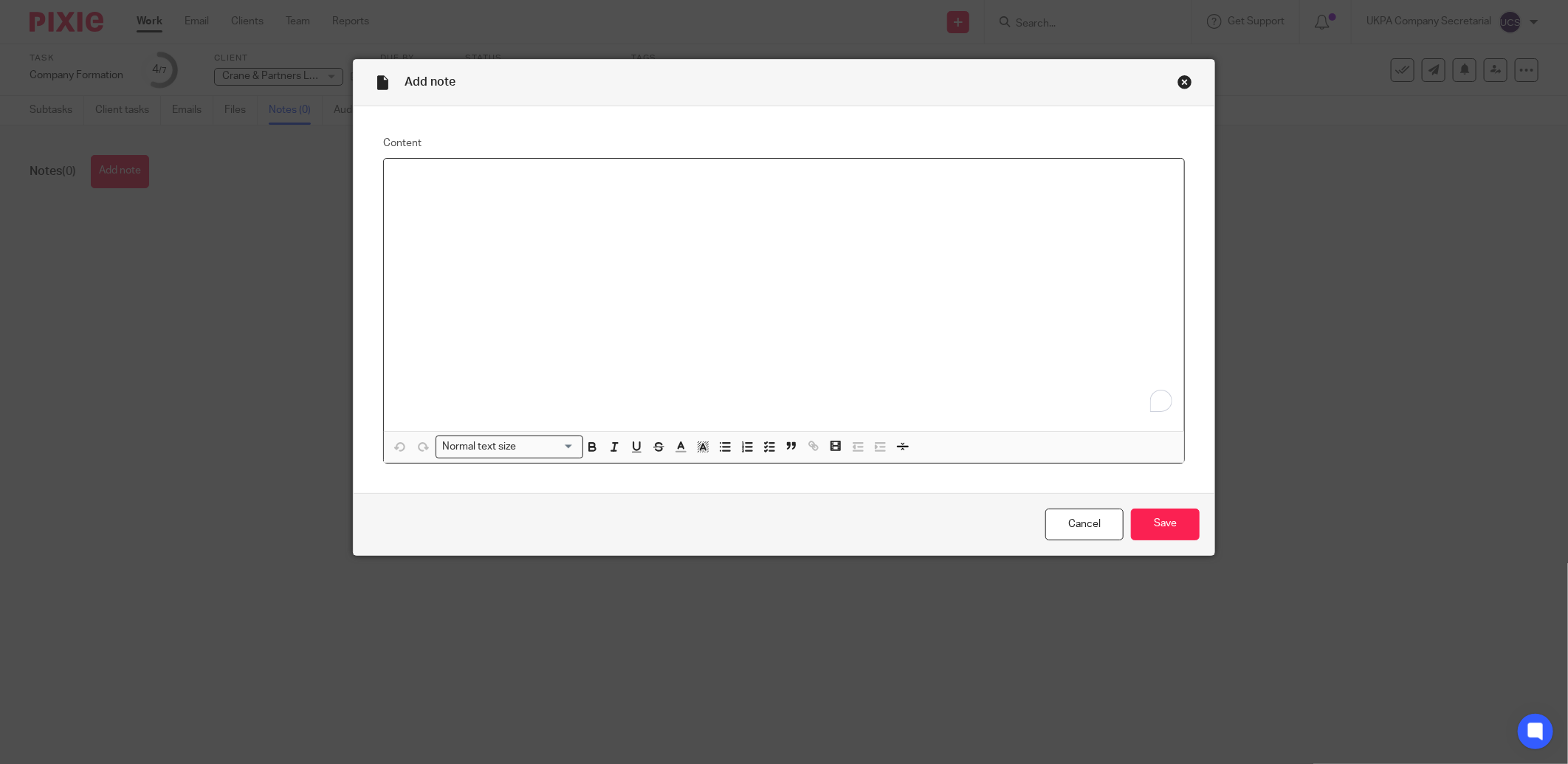
paste div "To enrich screen reader interactions, please activate Accessibility in Grammarl…"
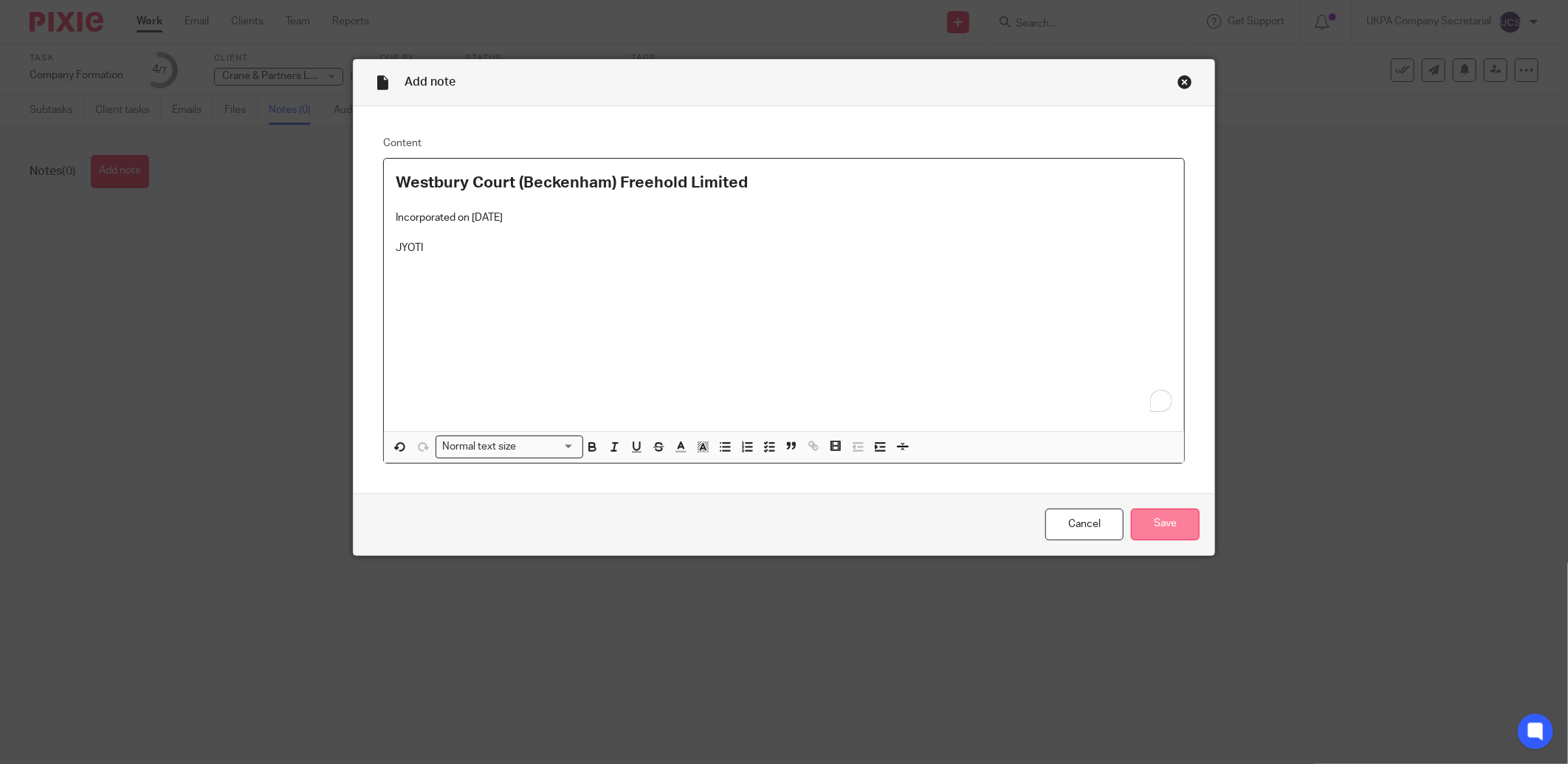
click at [1163, 520] on input "Save" at bounding box center [1165, 524] width 69 height 32
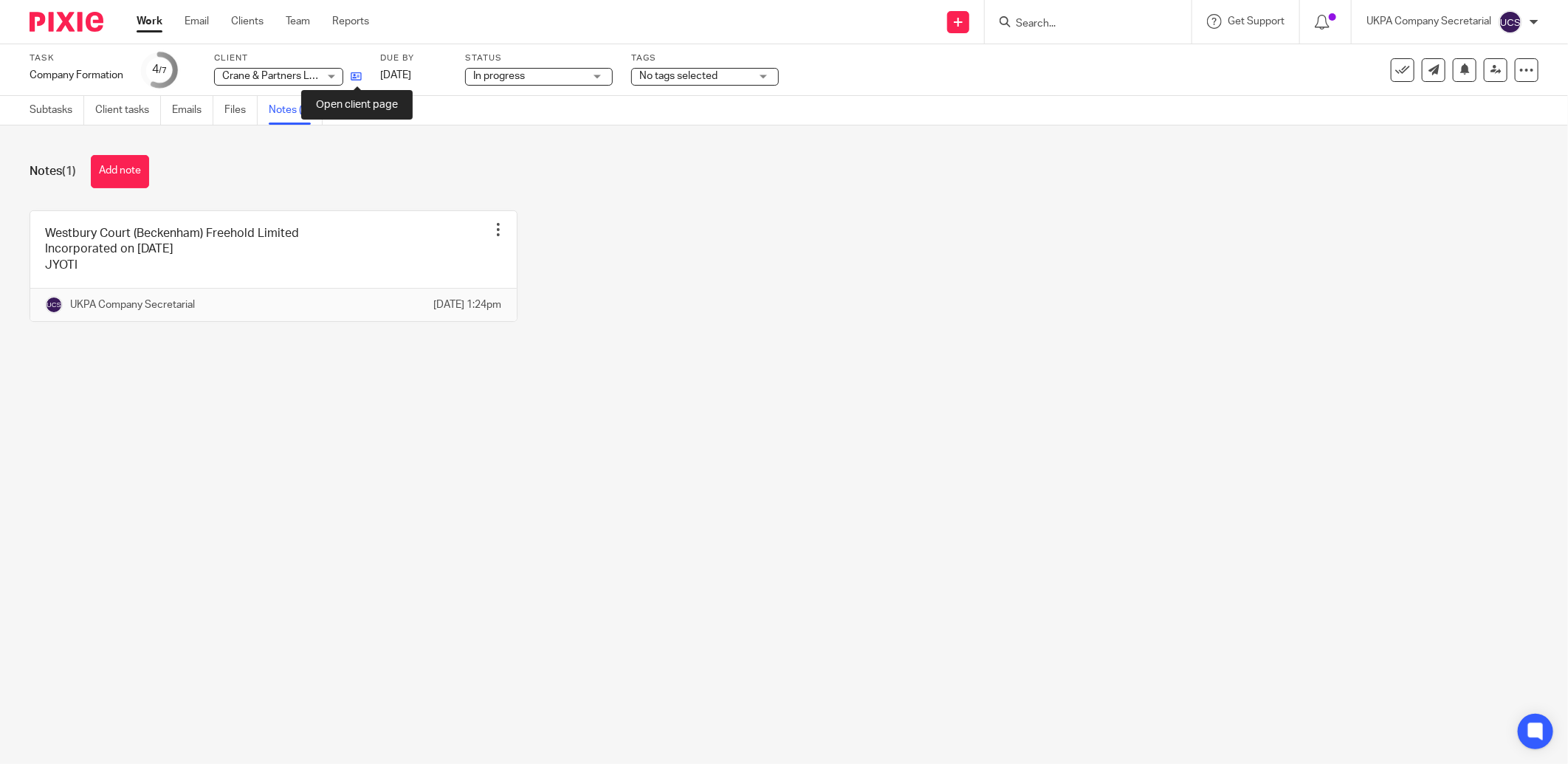
click at [352, 76] on icon at bounding box center [357, 76] width 11 height 11
click at [1020, 19] on input "Search" at bounding box center [1081, 24] width 133 height 13
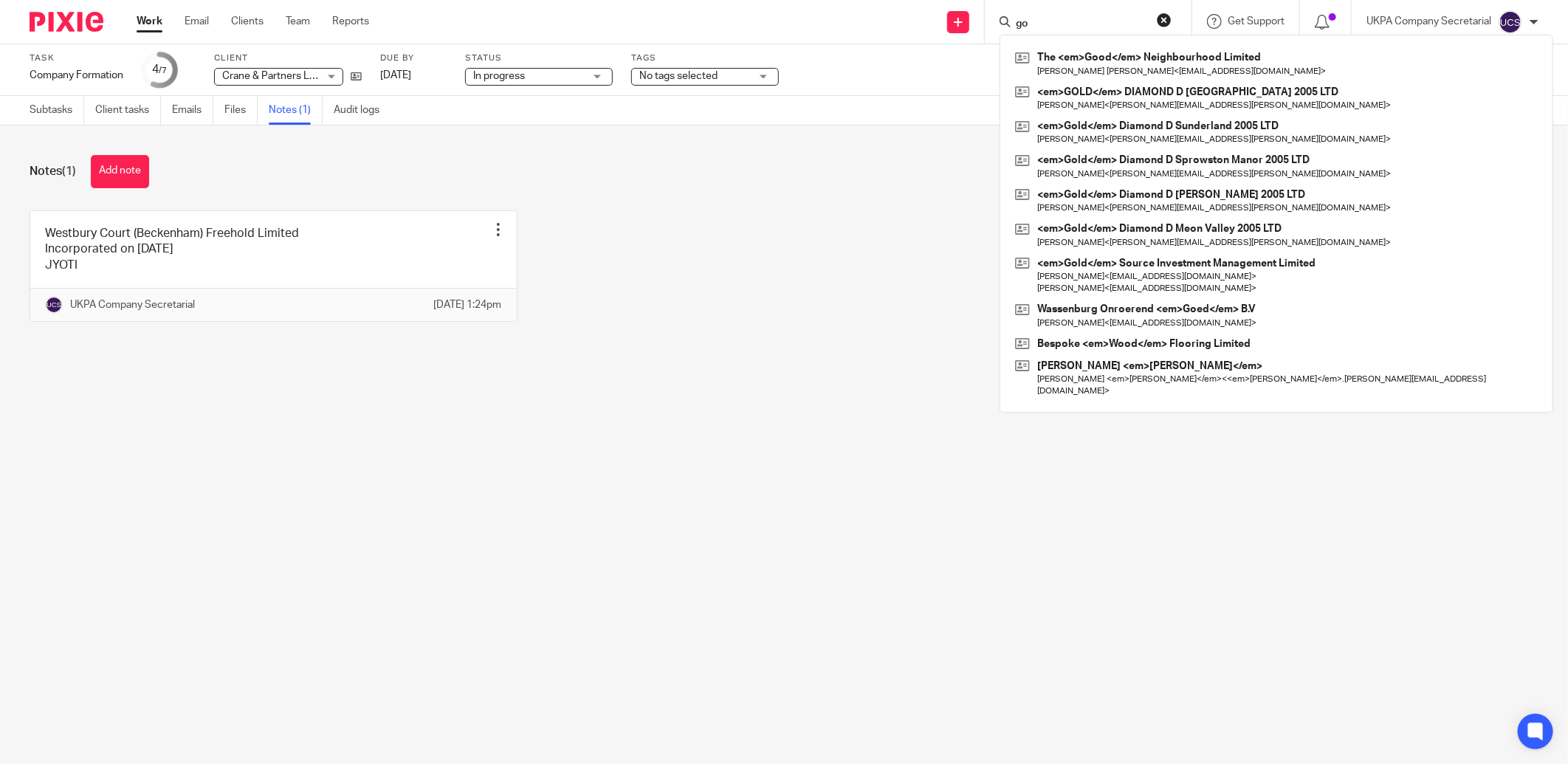
type input "g"
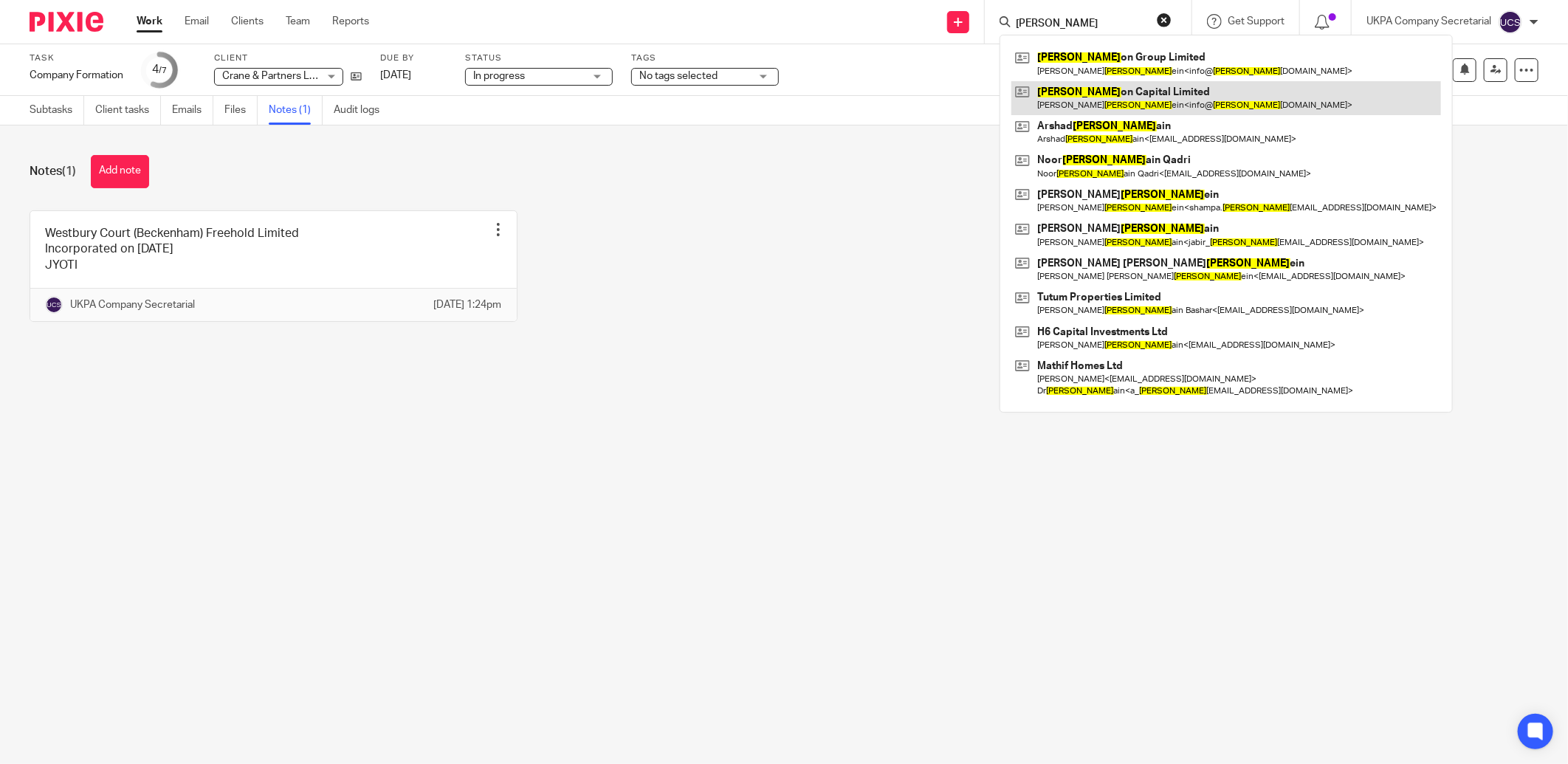
type input "huss"
click at [1079, 103] on link at bounding box center [1226, 98] width 430 height 34
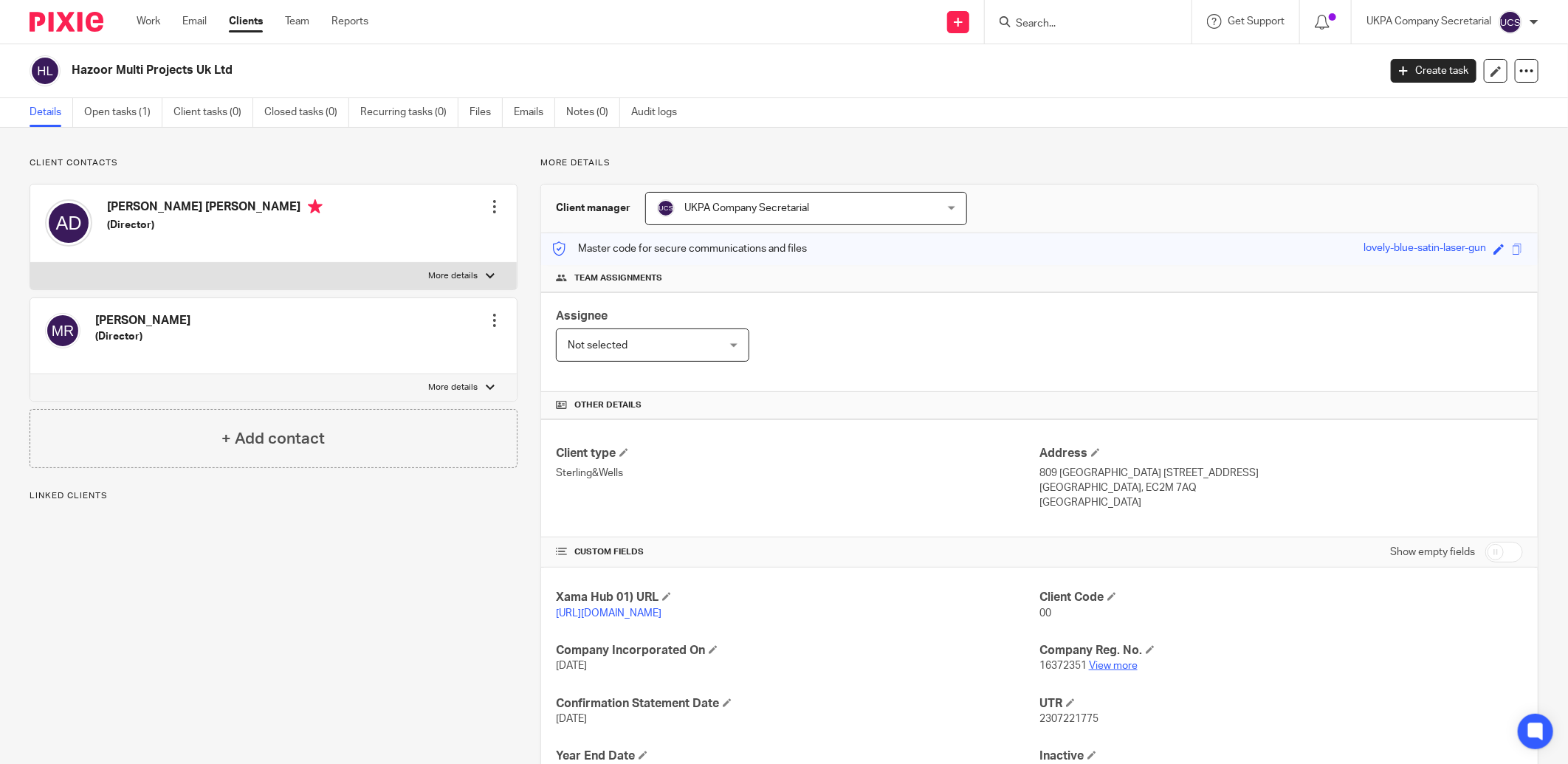
click at [1095, 664] on link "View more" at bounding box center [1114, 665] width 49 height 10
click at [1055, 20] on input "Search" at bounding box center [1081, 24] width 133 height 13
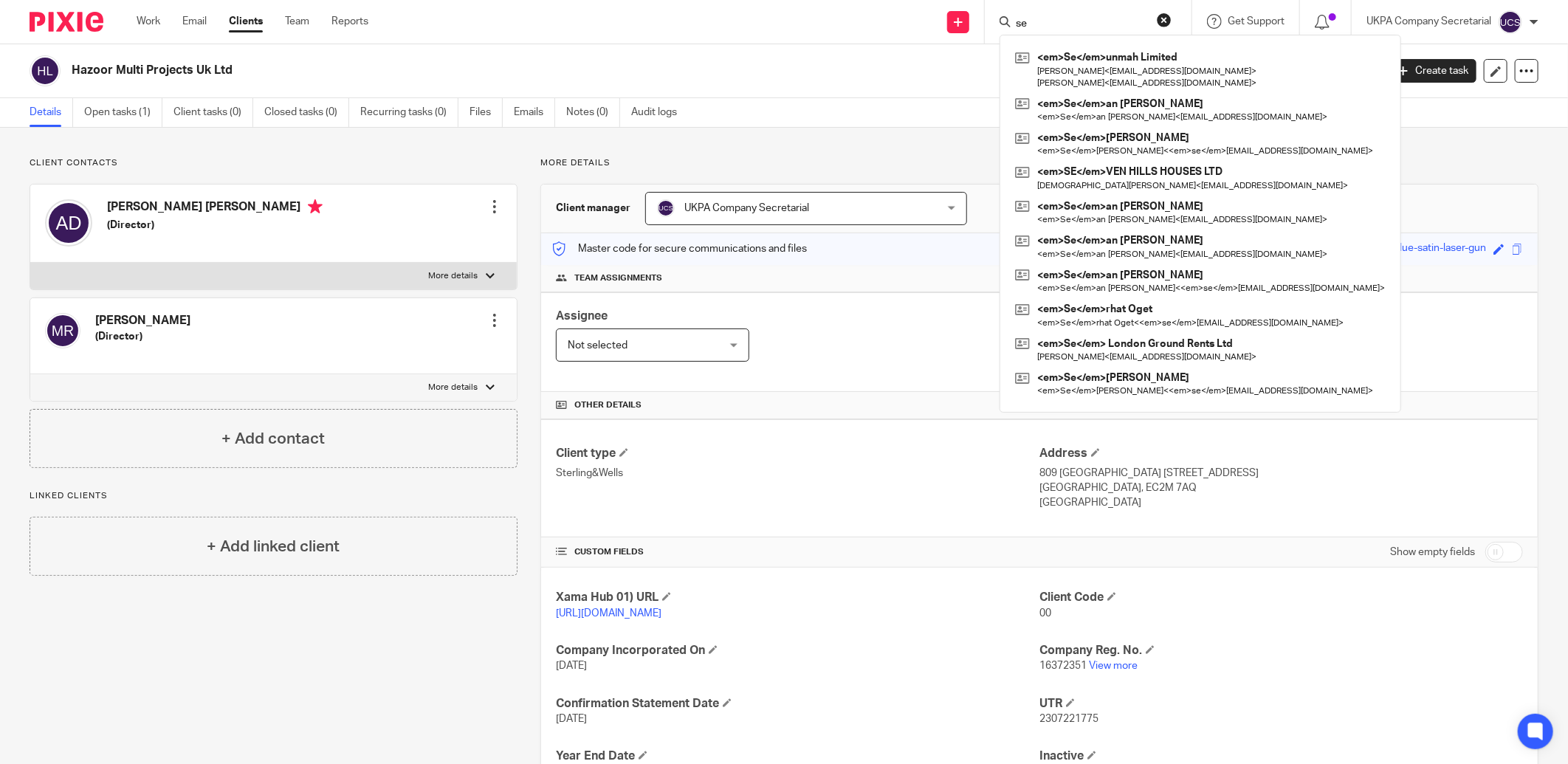
type input "s"
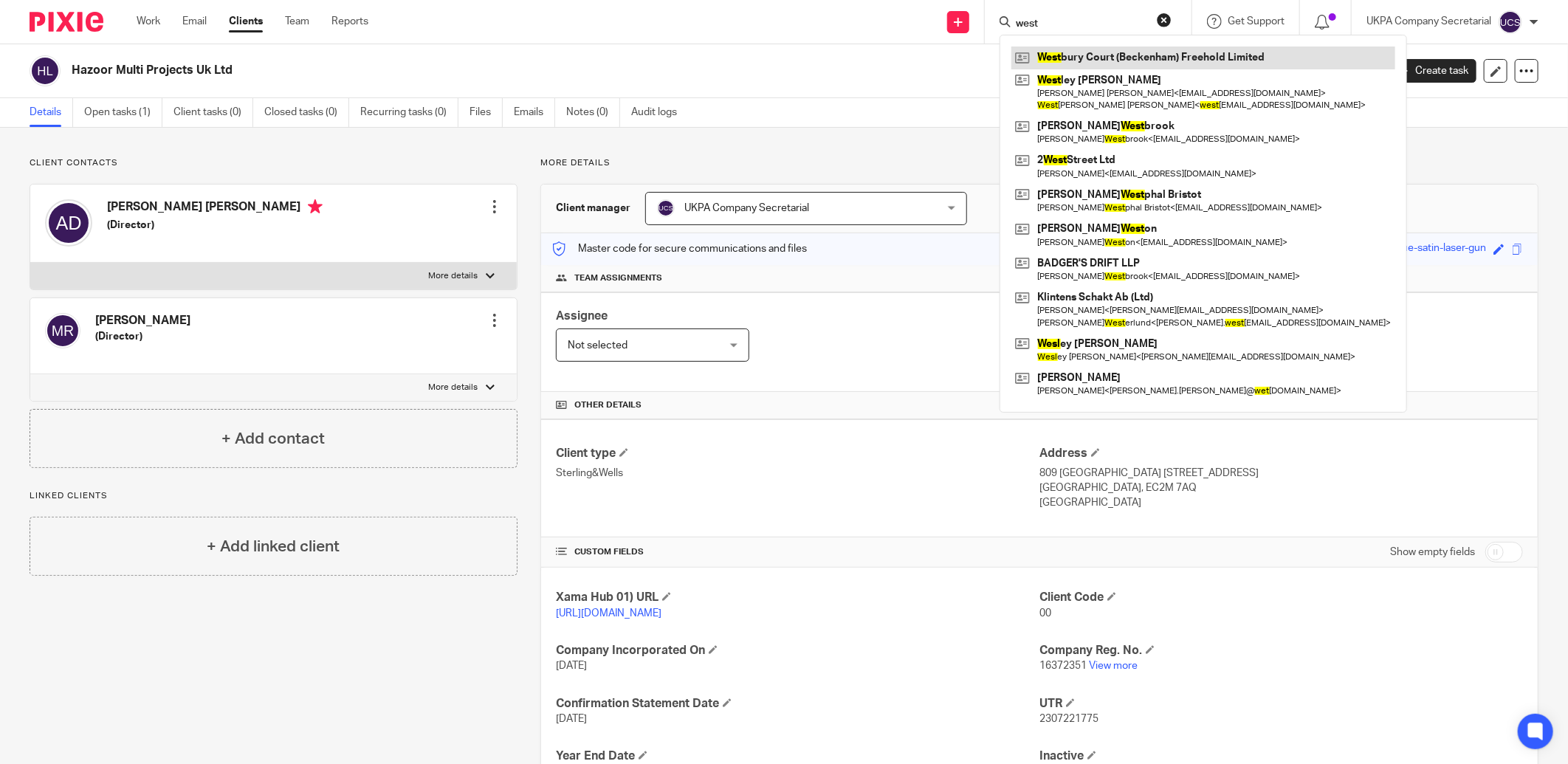
type input "west"
click at [1068, 66] on link at bounding box center [1203, 58] width 384 height 22
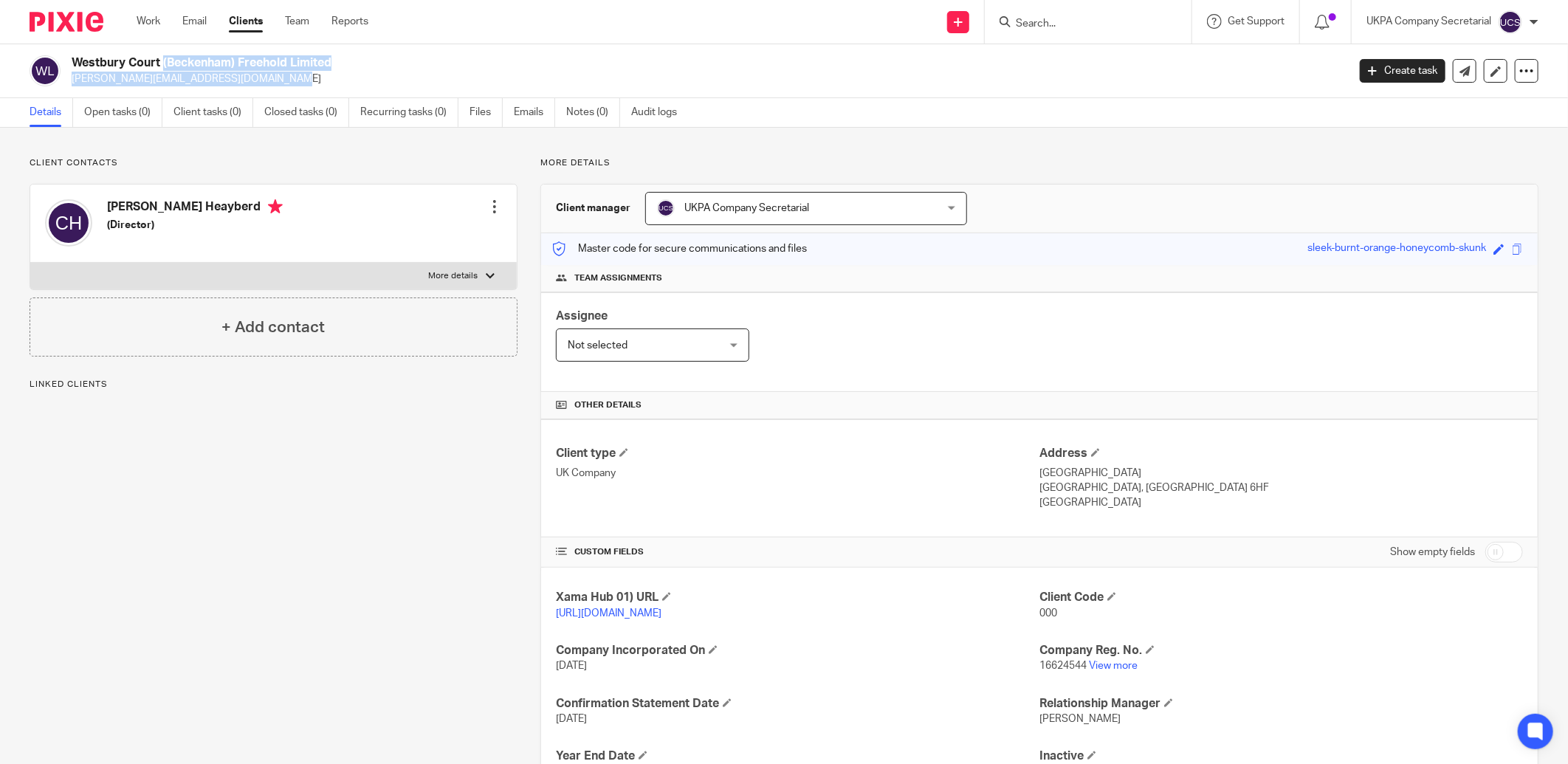
click at [260, 84] on div "Westbury Court (Beckenham) Freehold Limited greg_shep_@outlook.com" at bounding box center [683, 70] width 1309 height 31
click at [792, 475] on p "UK Company" at bounding box center [797, 473] width 483 height 15
click at [1032, 28] on input "Search" at bounding box center [1081, 24] width 133 height 13
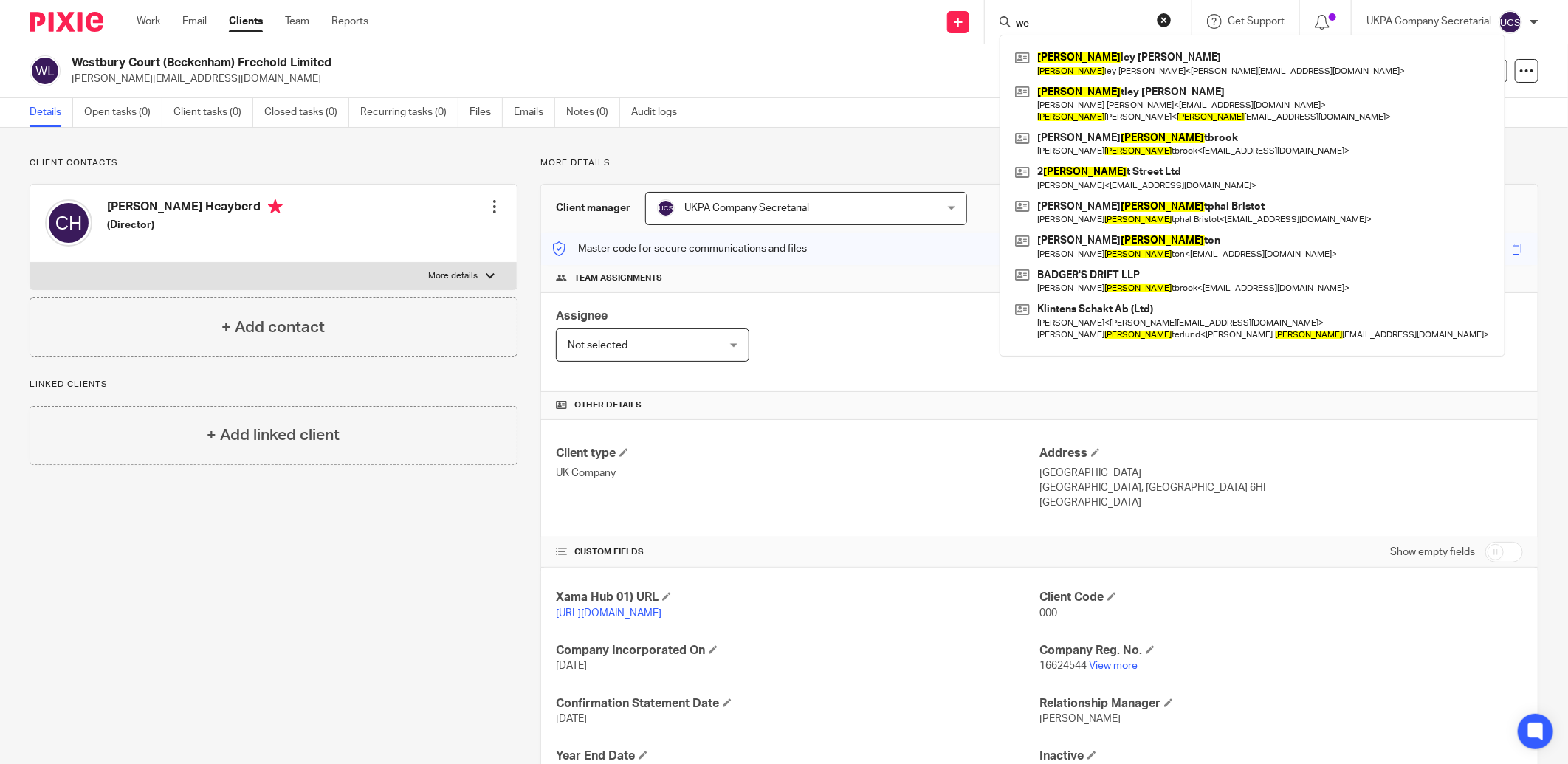
type input "w"
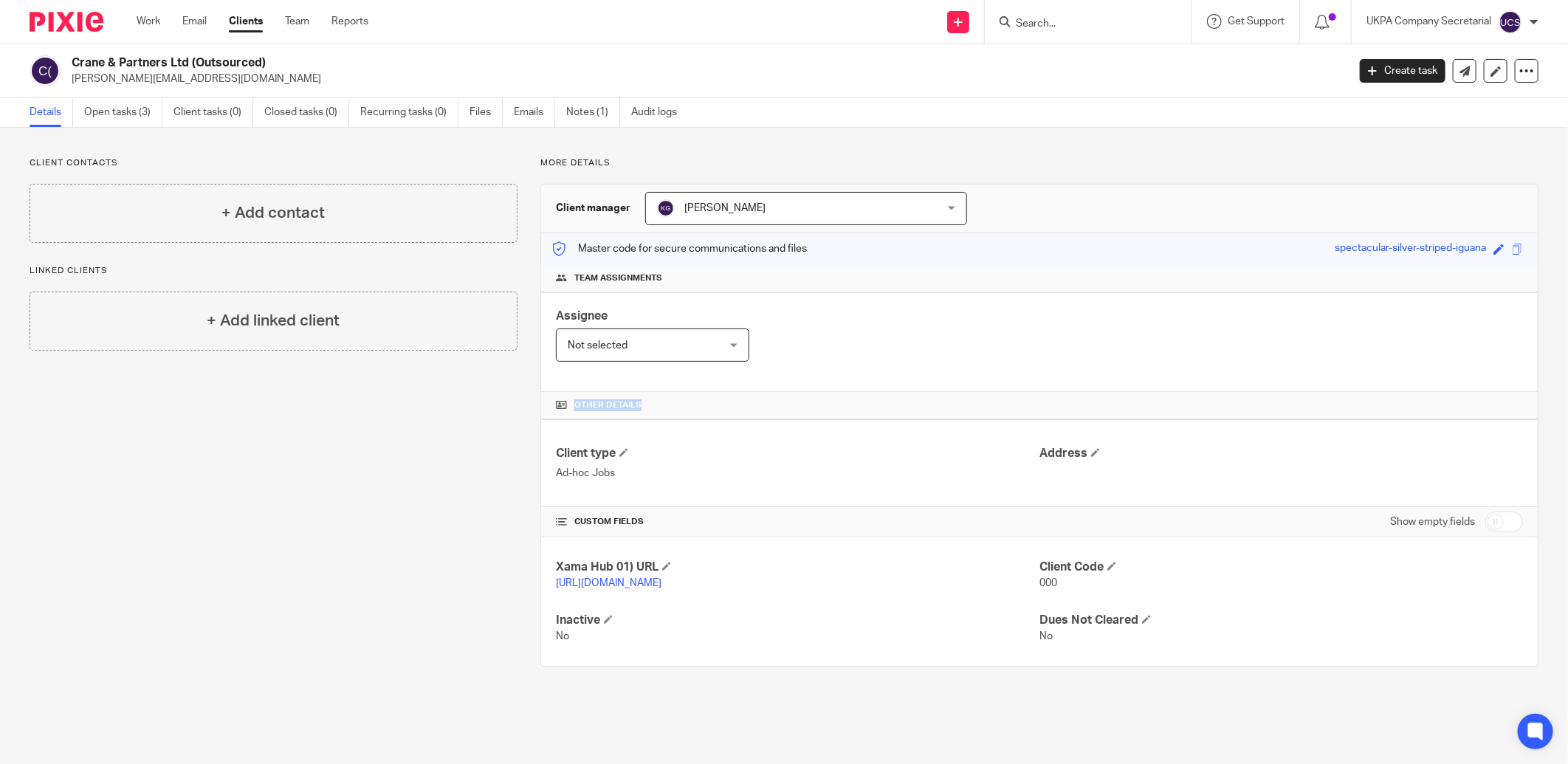
drag, startPoint x: 998, startPoint y: 392, endPoint x: 858, endPoint y: 212, distance: 228.0
click at [986, 380] on div "Assignee Not selected Not selected Not selected [PERSON_NAME] [PERSON_NAME] [PE…" at bounding box center [1040, 342] width 997 height 99
click at [1032, 20] on input "Search" at bounding box center [1081, 24] width 133 height 13
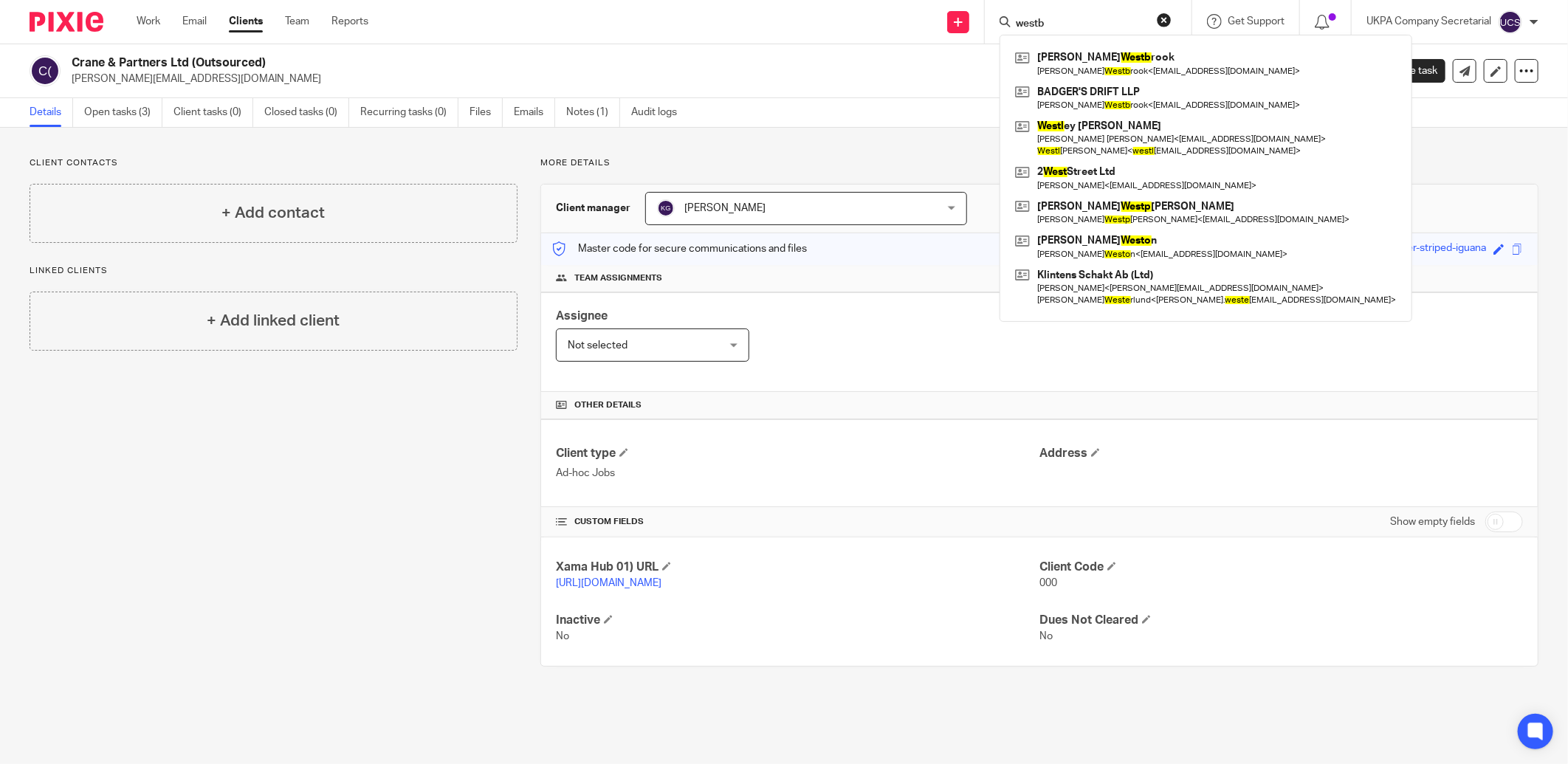
type input "westb"
click at [1162, 18] on button "reset" at bounding box center [1164, 20] width 15 height 15
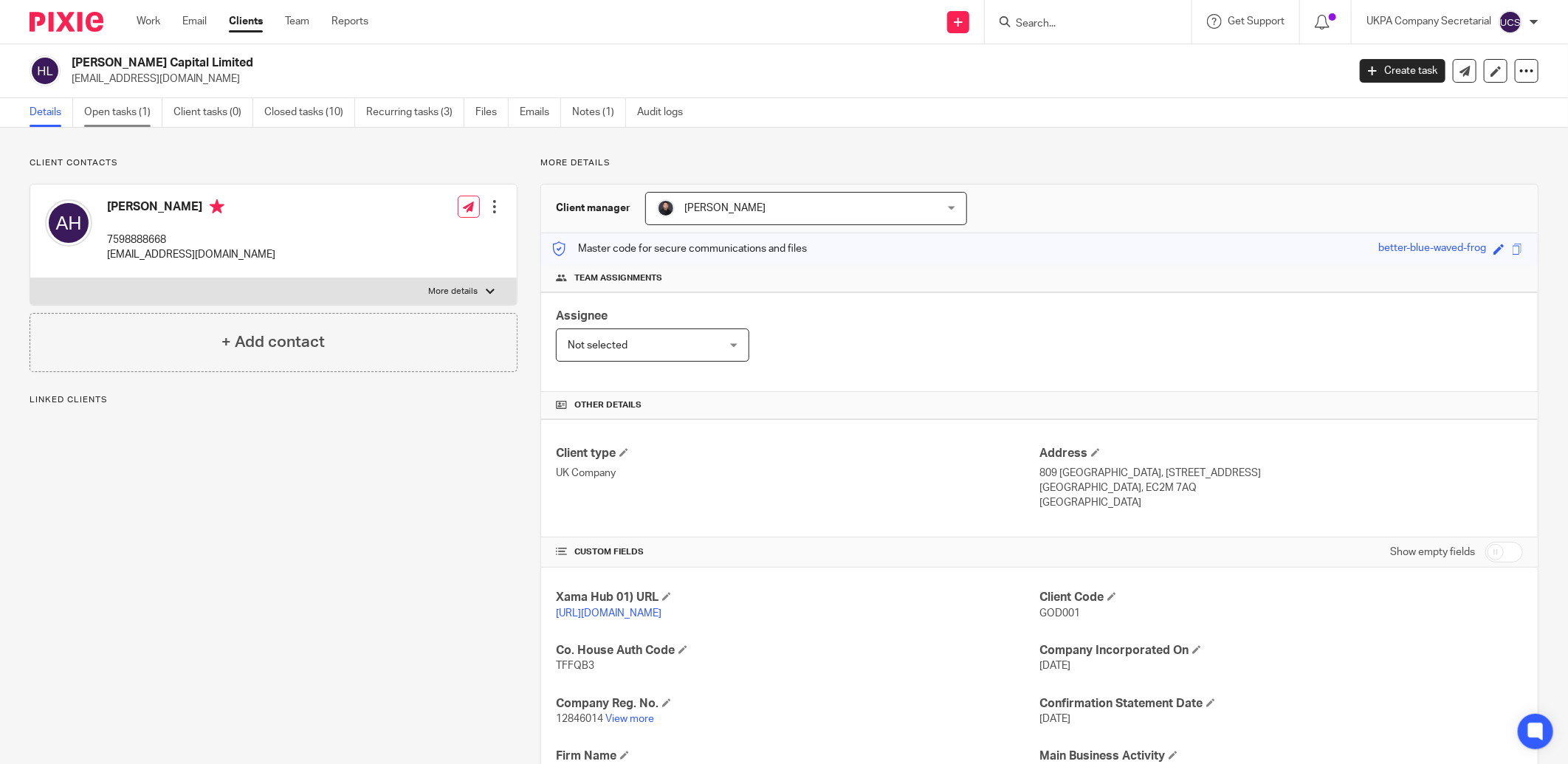
click at [110, 108] on link "Open tasks (1)" at bounding box center [123, 113] width 78 height 29
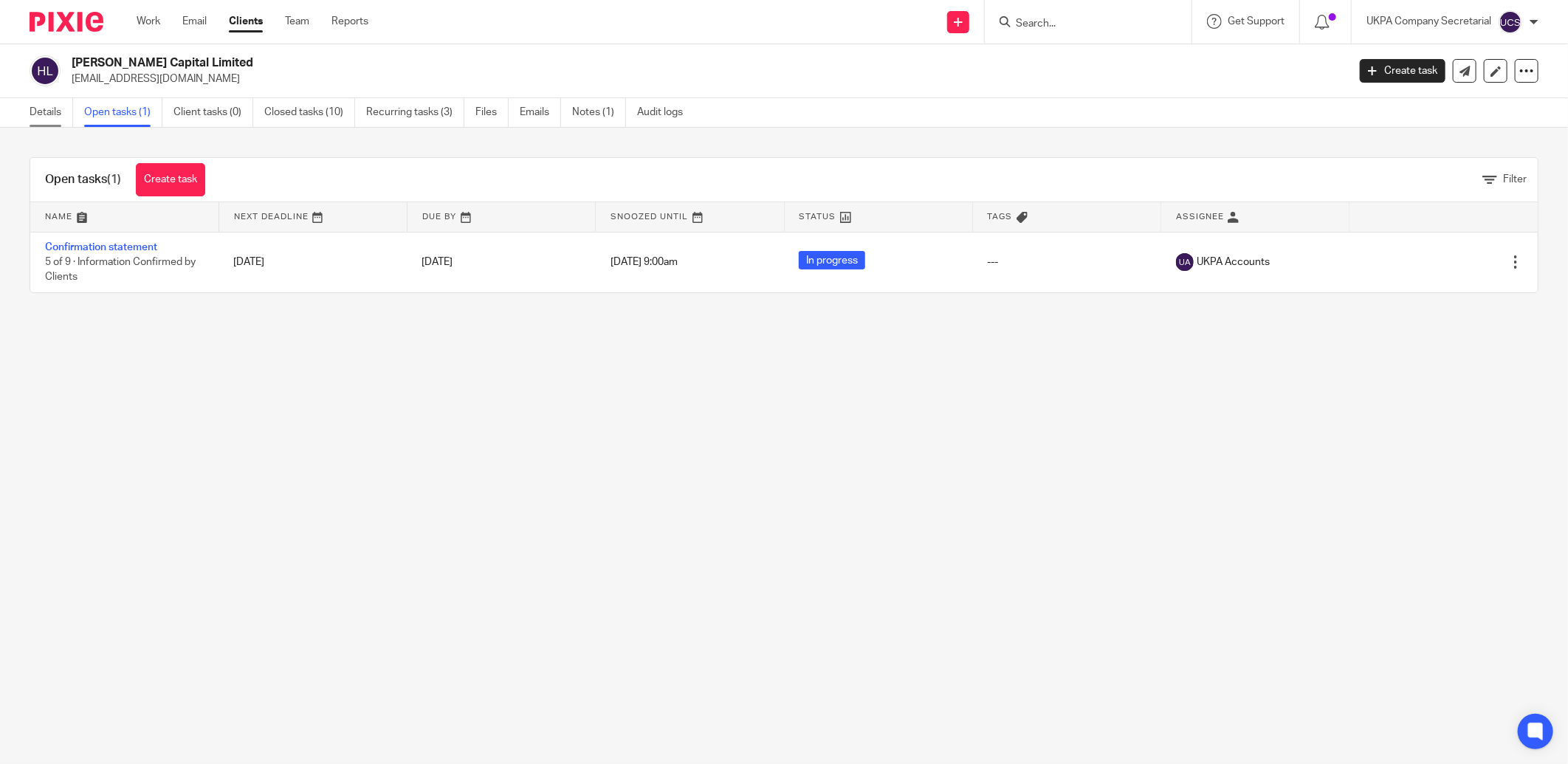
click at [42, 118] on link "Details" at bounding box center [50, 113] width 43 height 29
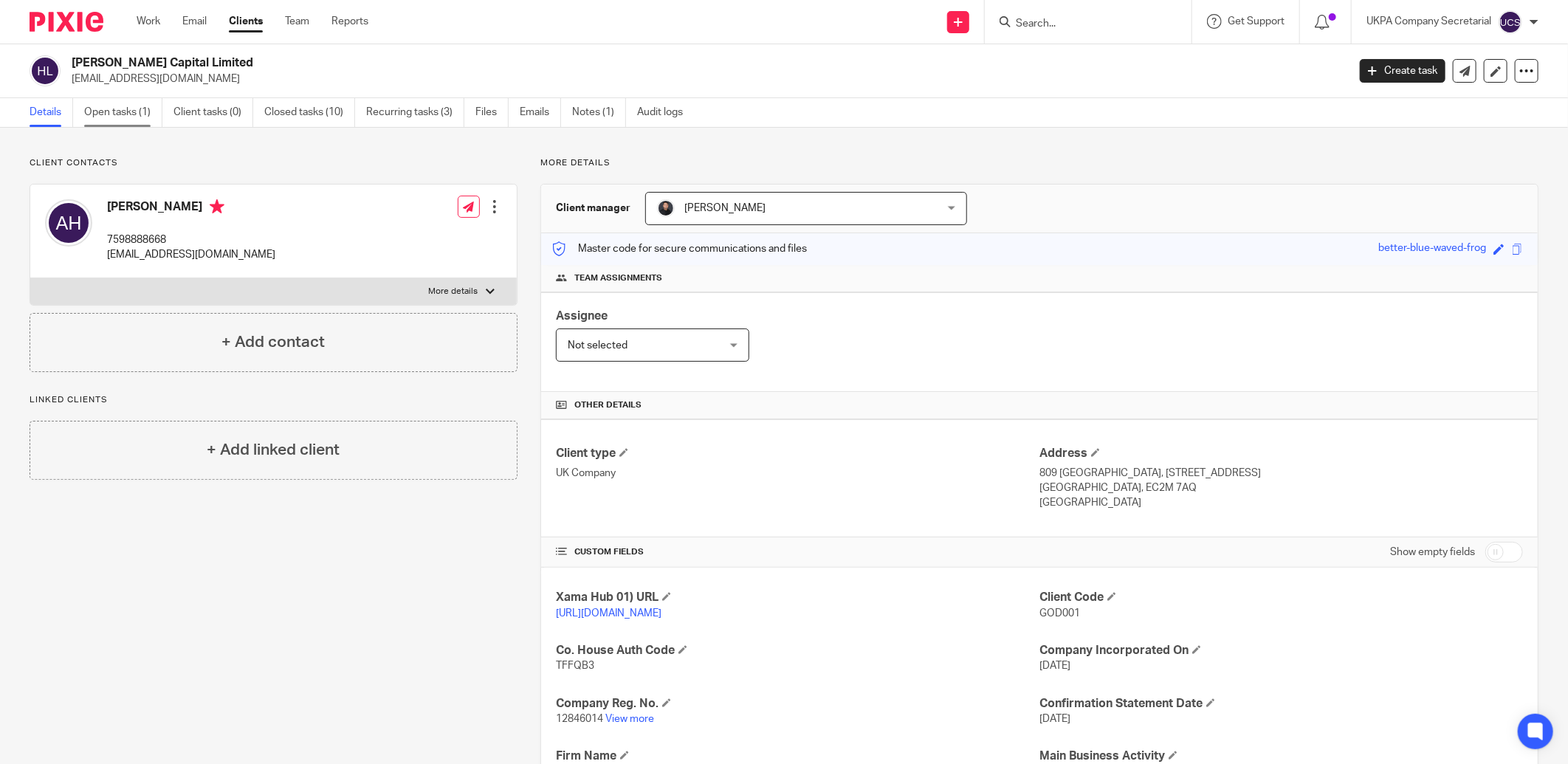
click at [119, 116] on link "Open tasks (1)" at bounding box center [123, 113] width 78 height 29
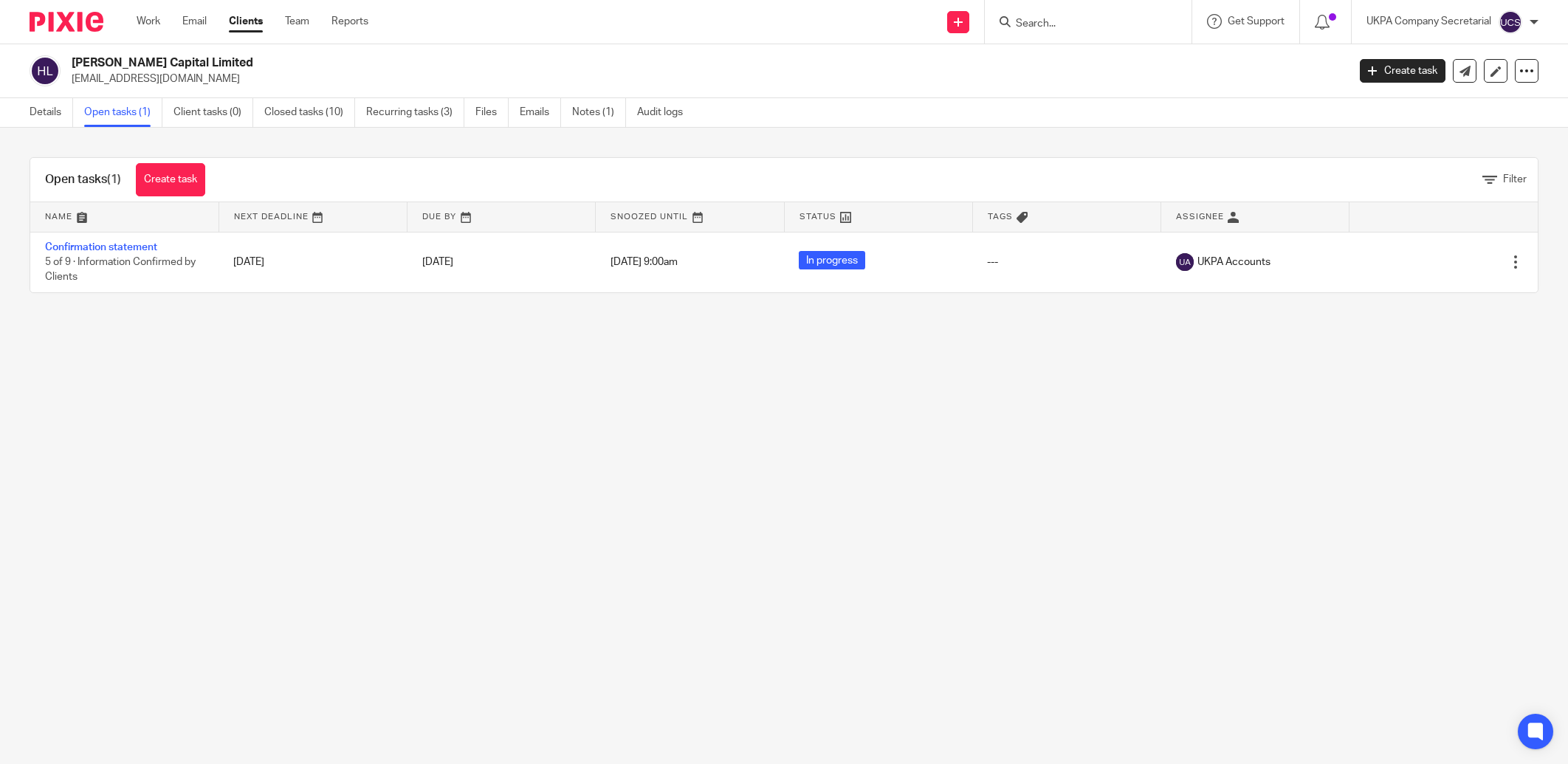
click at [112, 244] on link "Confirmation statement" at bounding box center [101, 247] width 112 height 10
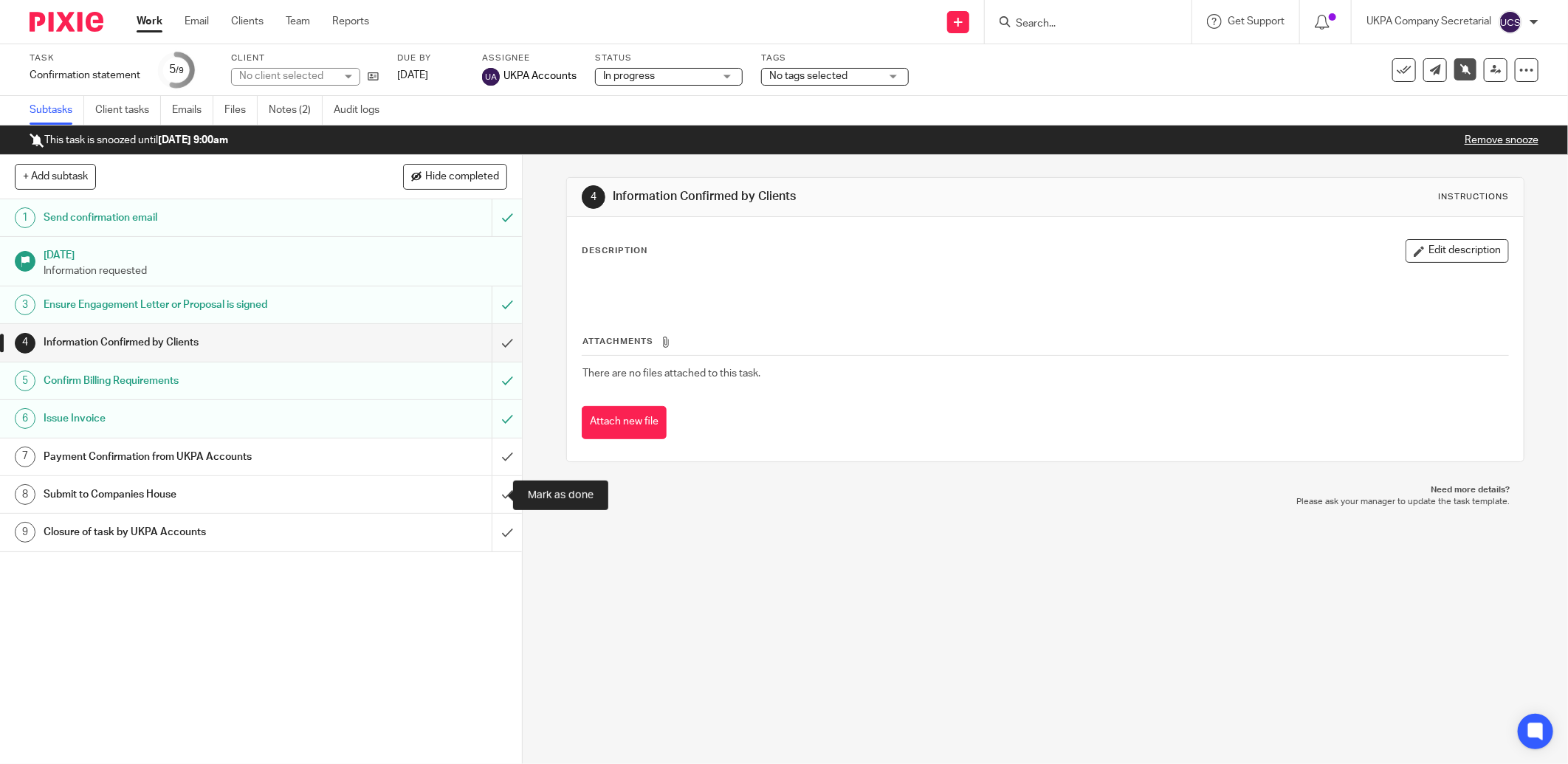
click at [492, 498] on input "submit" at bounding box center [261, 494] width 522 height 37
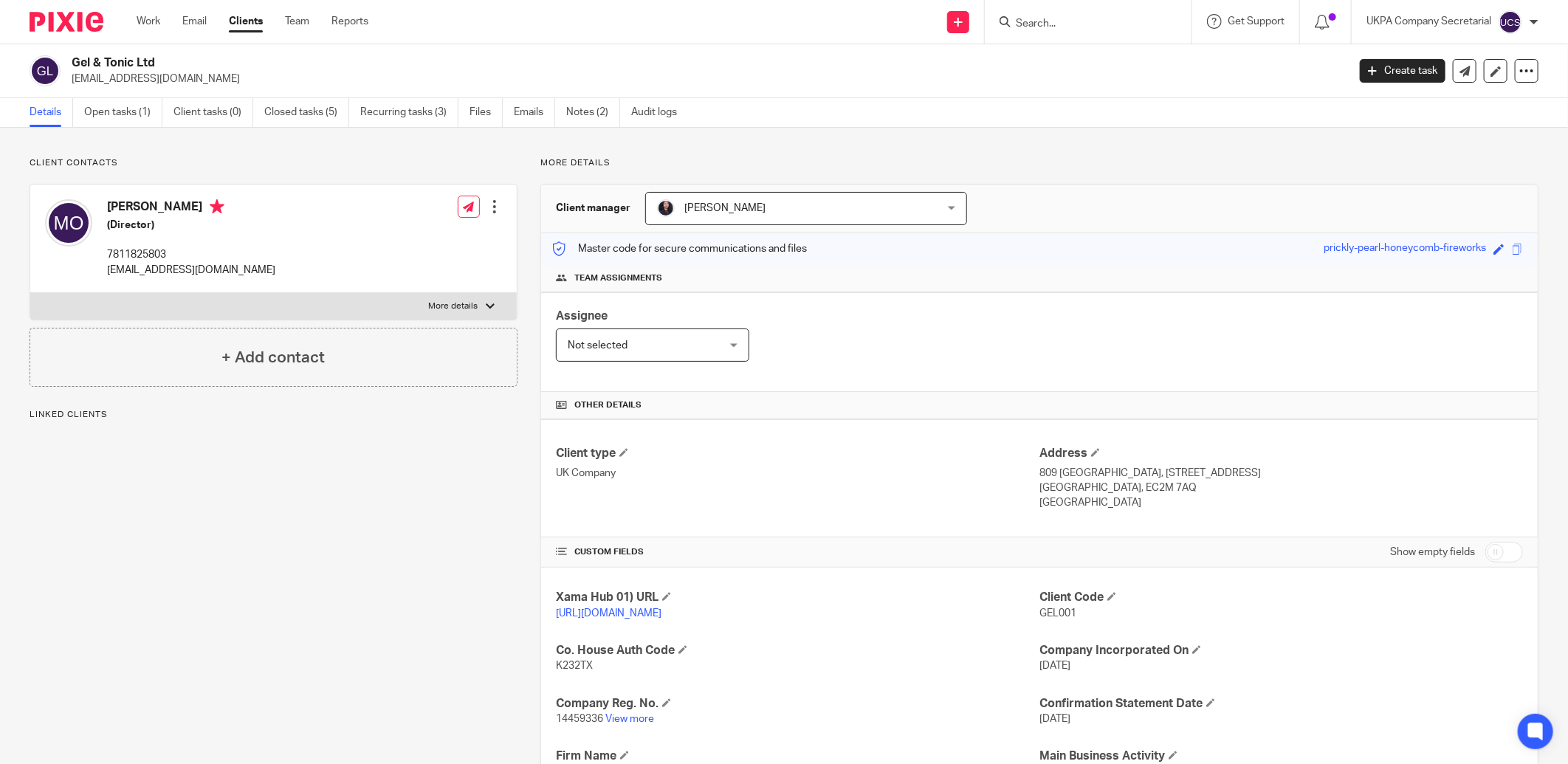
click at [1020, 23] on input "Search" at bounding box center [1081, 24] width 133 height 13
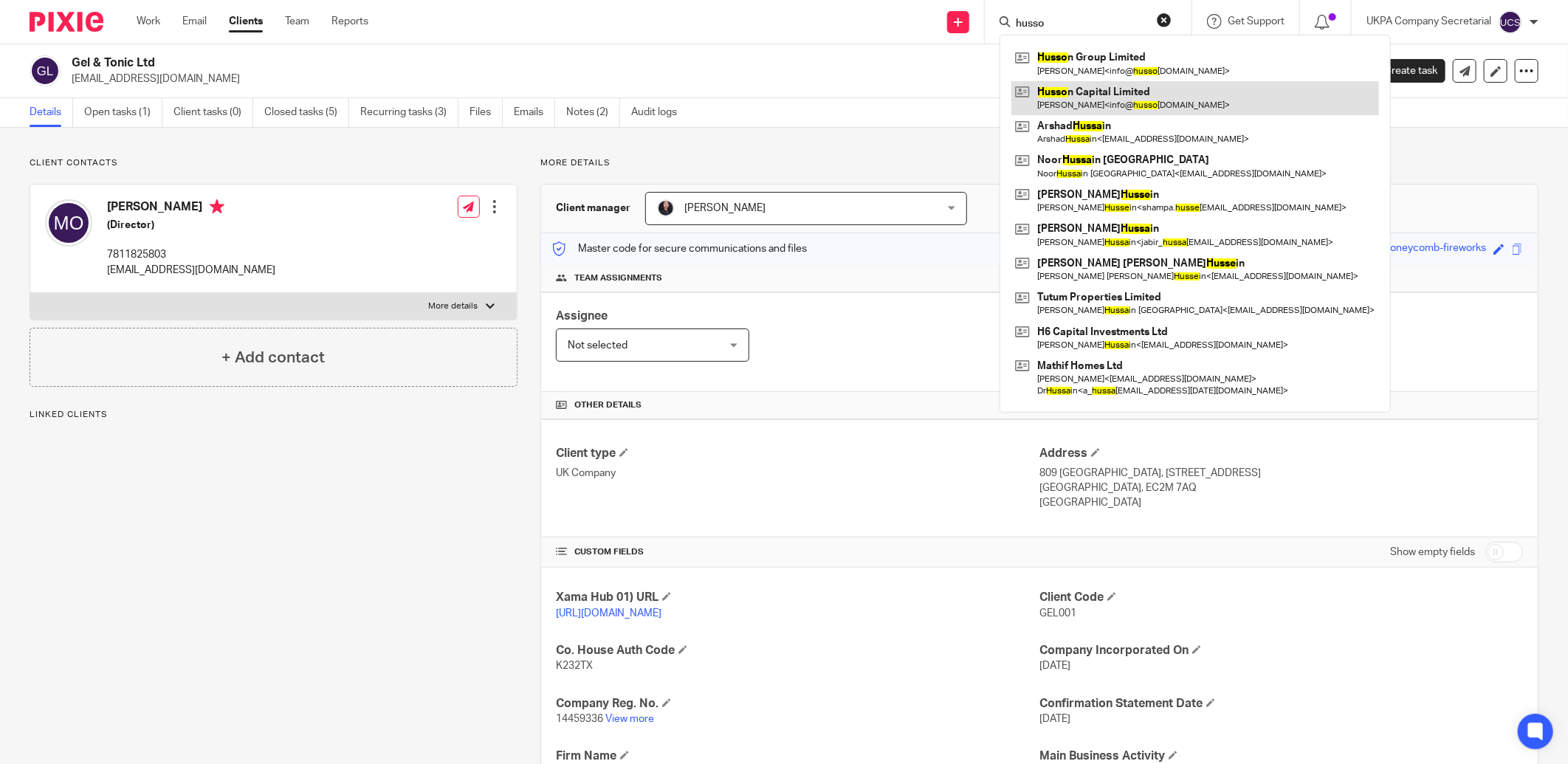
type input "husso"
drag, startPoint x: 1106, startPoint y: 100, endPoint x: 1114, endPoint y: 98, distance: 8.2
click at [1109, 100] on link at bounding box center [1195, 98] width 368 height 34
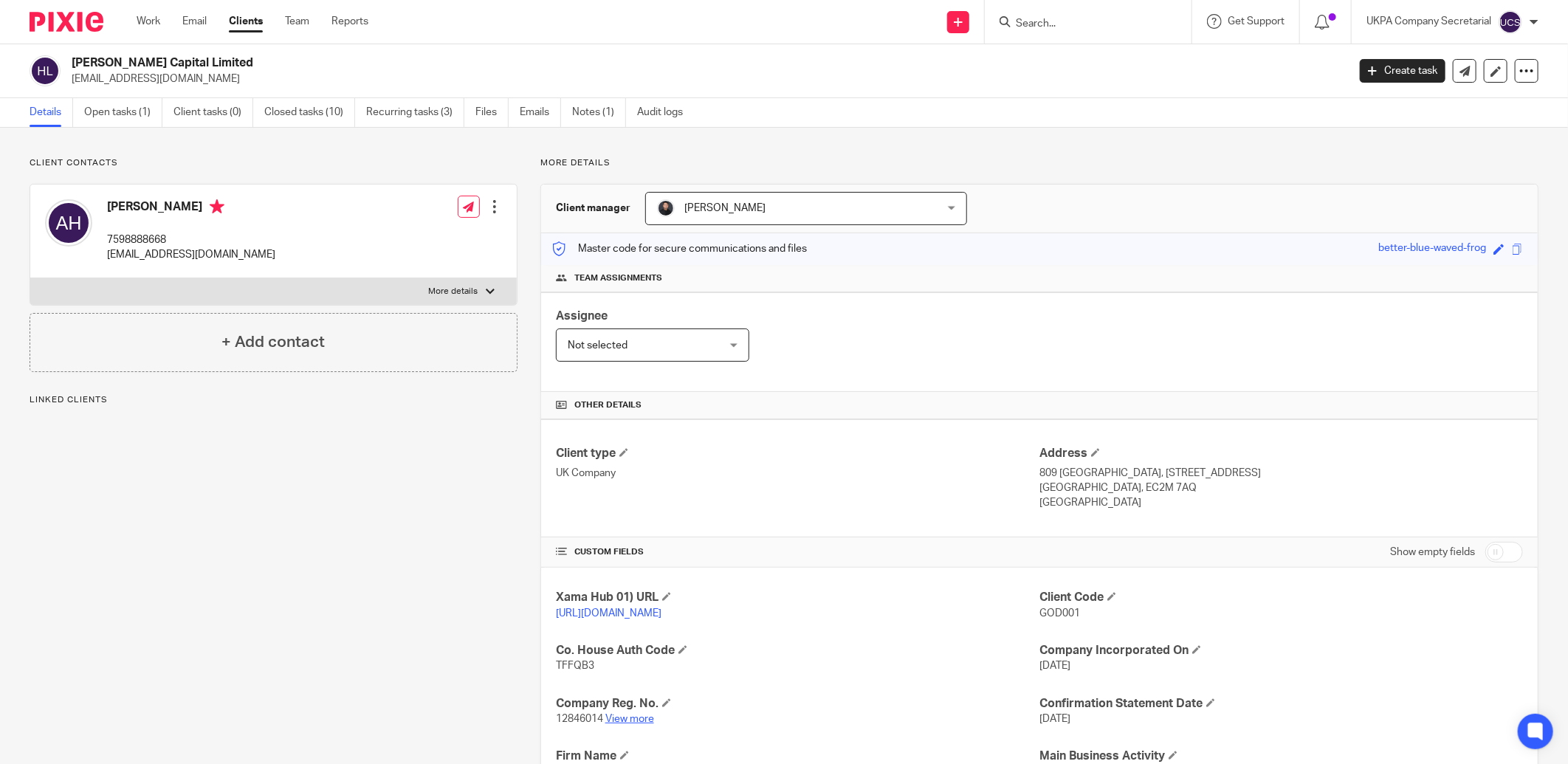
click at [637, 721] on link "View more" at bounding box center [630, 718] width 49 height 10
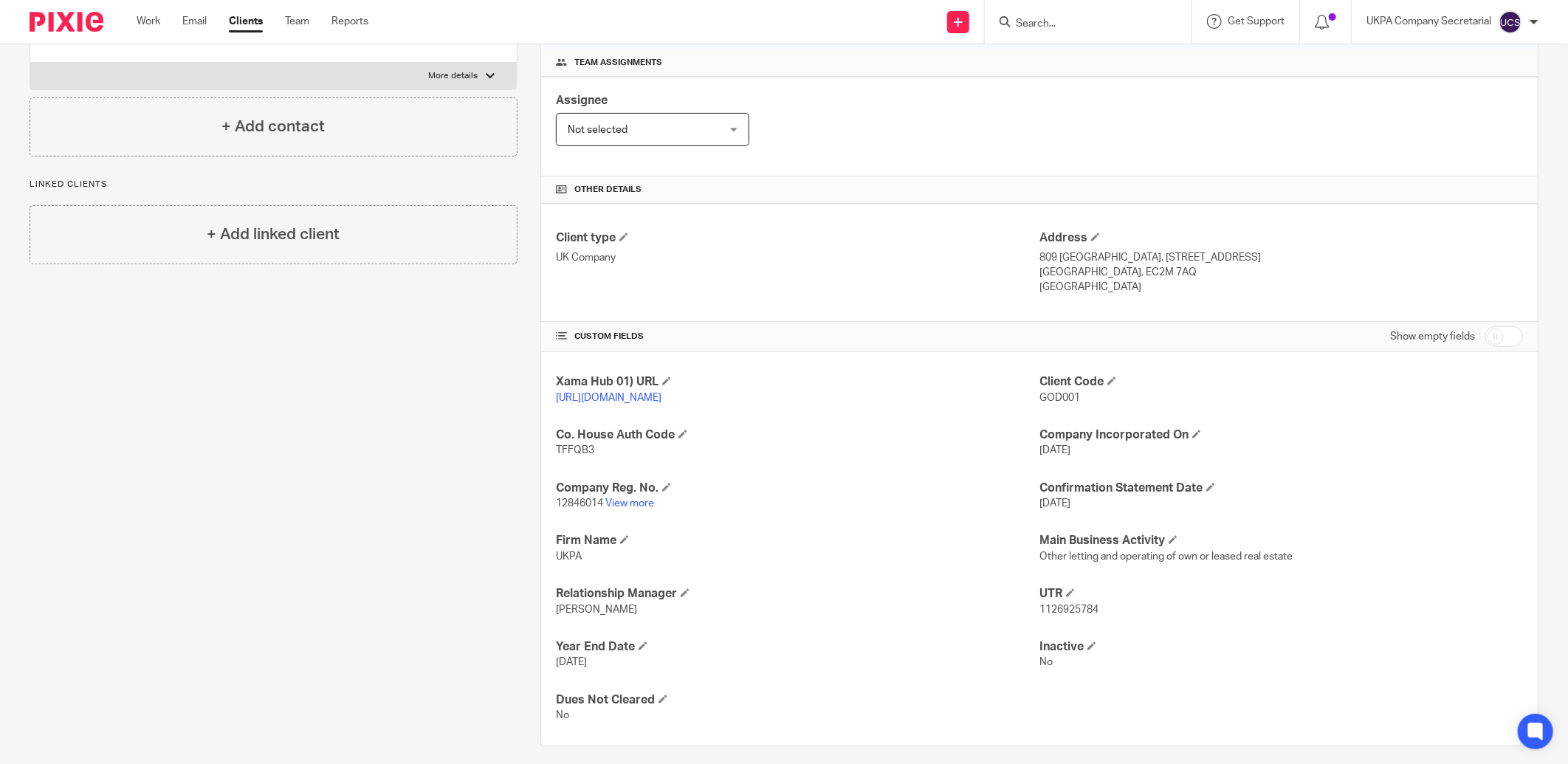
scroll to position [227, 0]
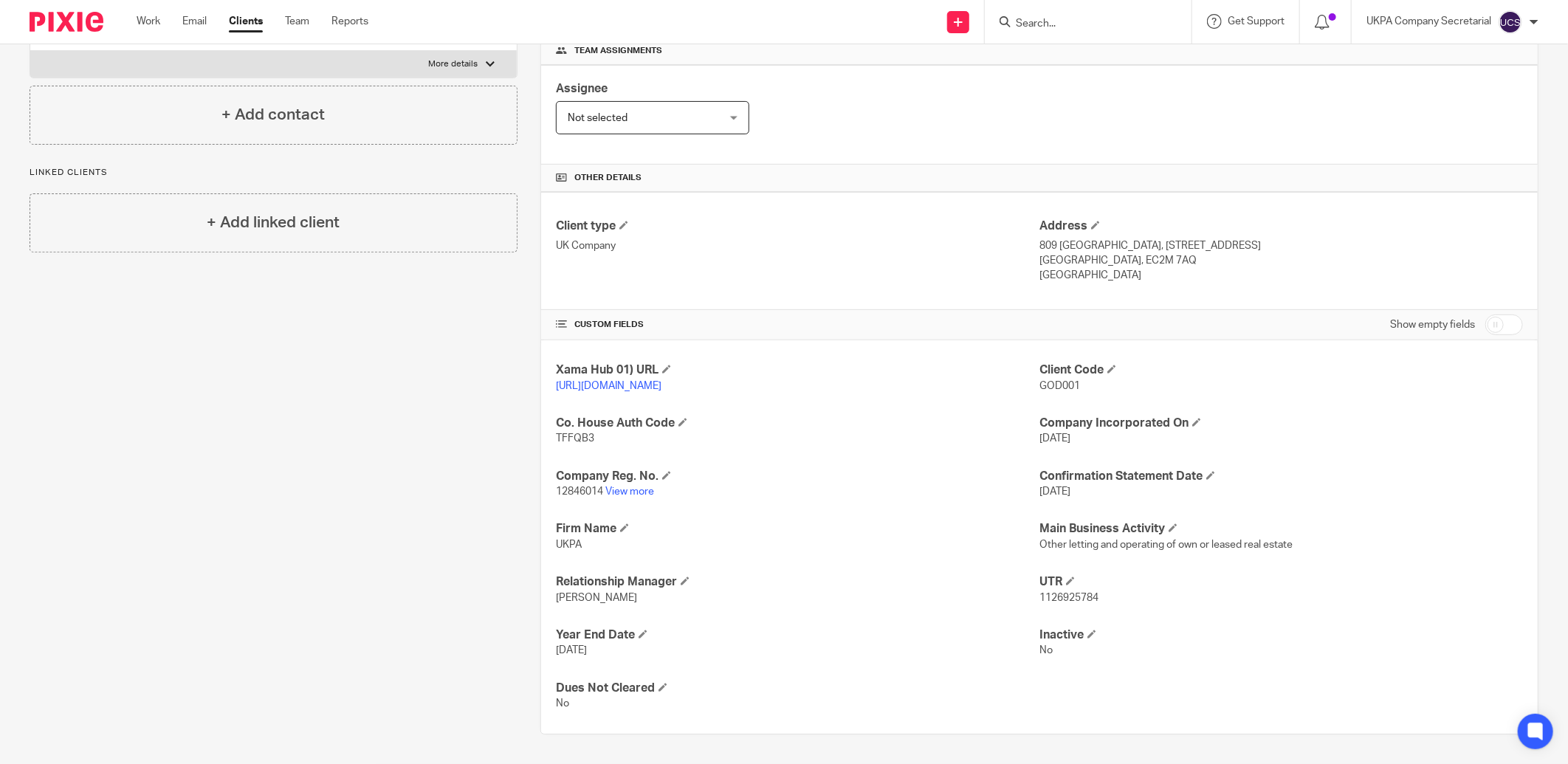
drag, startPoint x: 1234, startPoint y: 629, endPoint x: 1124, endPoint y: 617, distance: 110.7
click at [1234, 629] on h4 "Inactive" at bounding box center [1281, 635] width 483 height 16
drag, startPoint x: 1032, startPoint y: 602, endPoint x: 1111, endPoint y: 601, distance: 79.0
click at [1111, 601] on p "1126925784" at bounding box center [1281, 598] width 483 height 15
copy span "1126925784"
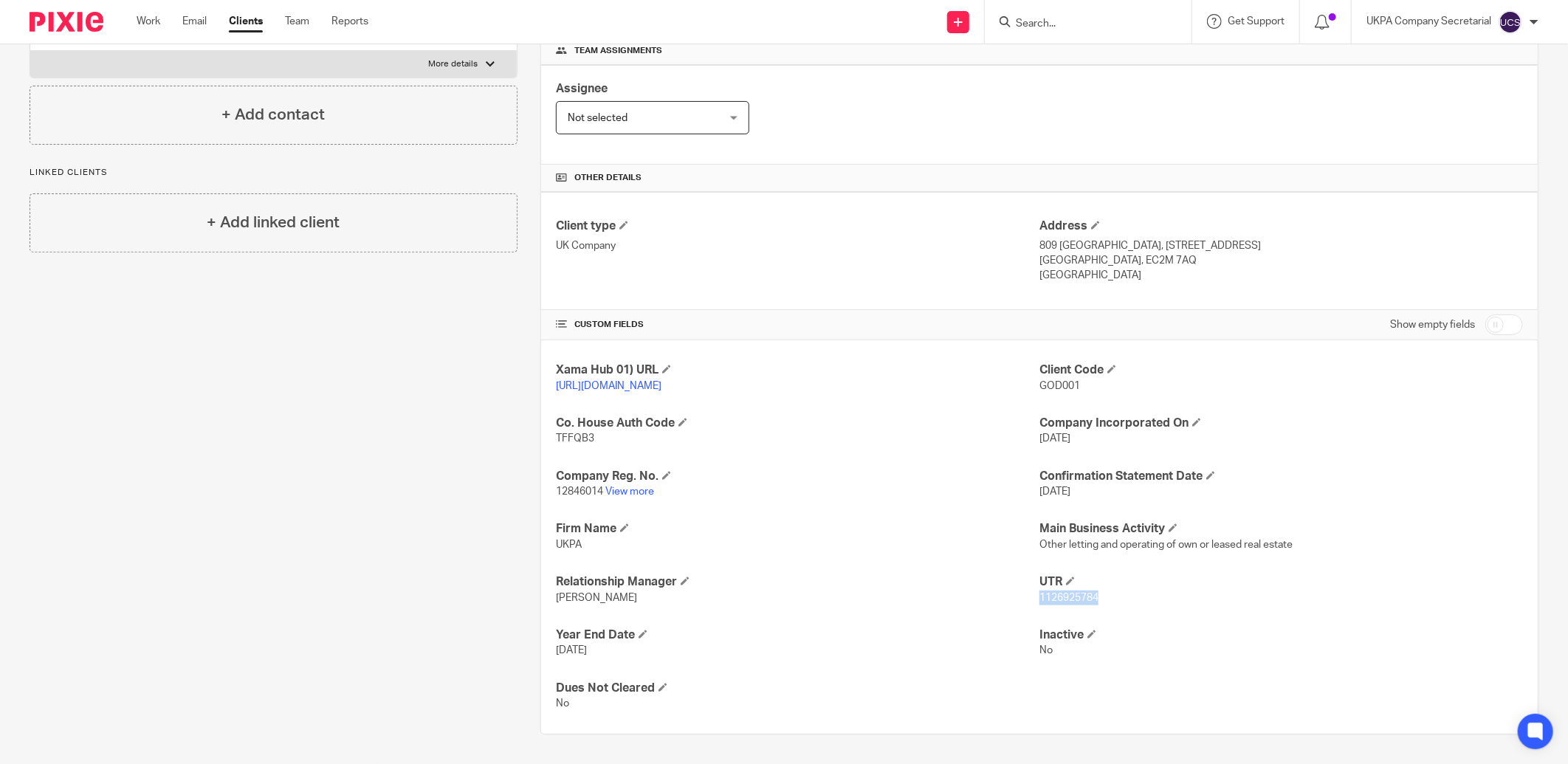
scroll to position [0, 0]
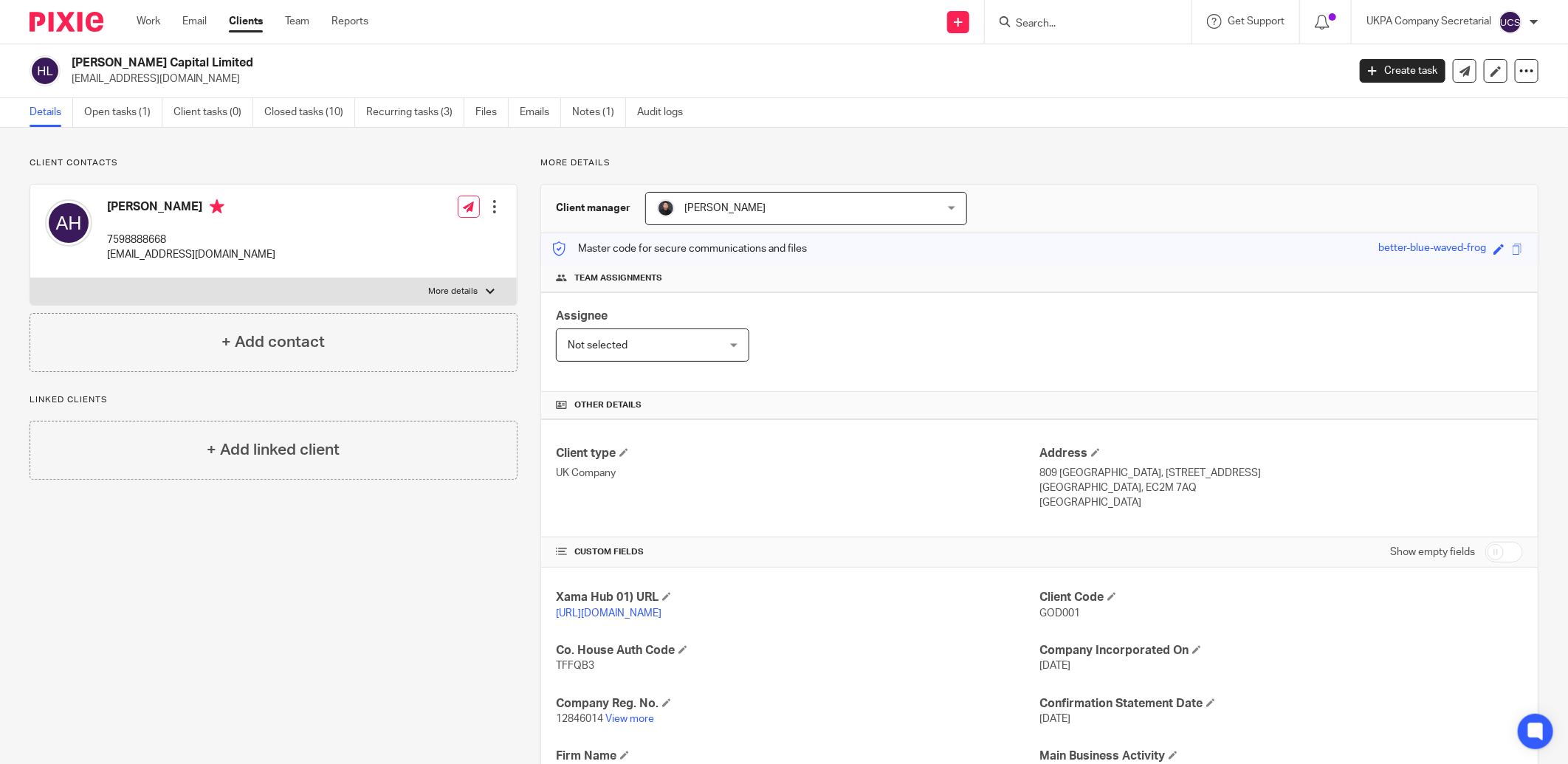
drag, startPoint x: 71, startPoint y: 79, endPoint x: 198, endPoint y: 79, distance: 127.0
click at [198, 79] on p "info@hussongroup.com" at bounding box center [704, 79] width 1266 height 15
copy p "info@hussongroup.com"
